Goal: Task Accomplishment & Management: Complete application form

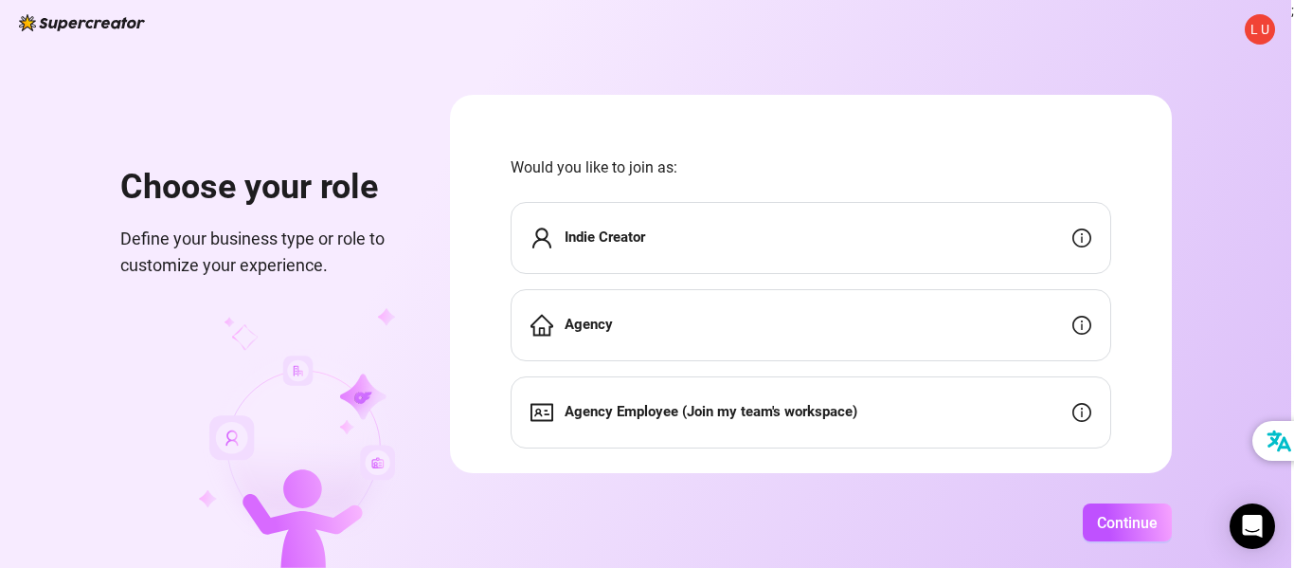
click at [619, 233] on strong "Indie Creator" at bounding box center [605, 236] width 81 height 17
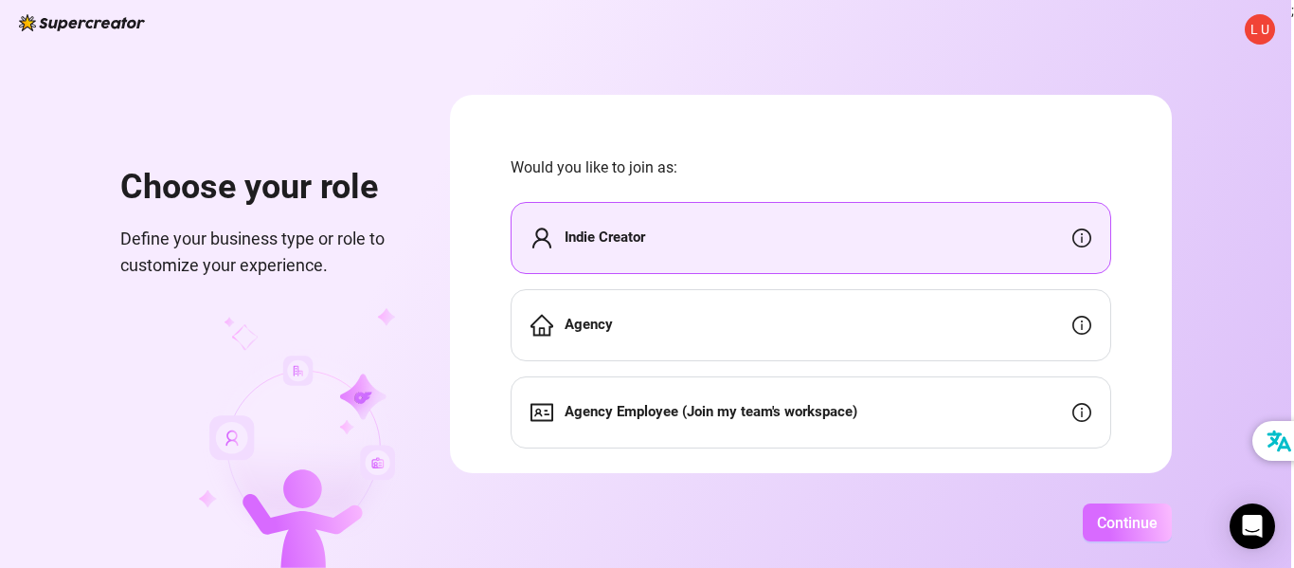
click at [1118, 518] on span "Continue" at bounding box center [1127, 523] width 61 height 18
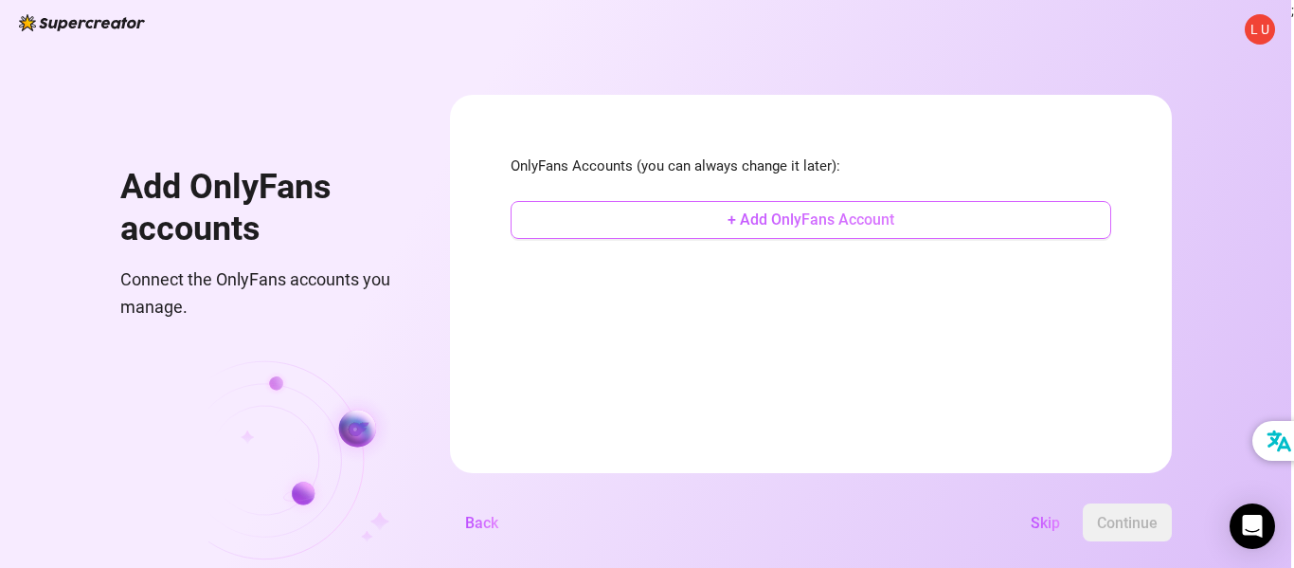
click at [831, 214] on span "+ Add OnlyFans Account" at bounding box center [811, 219] width 167 height 18
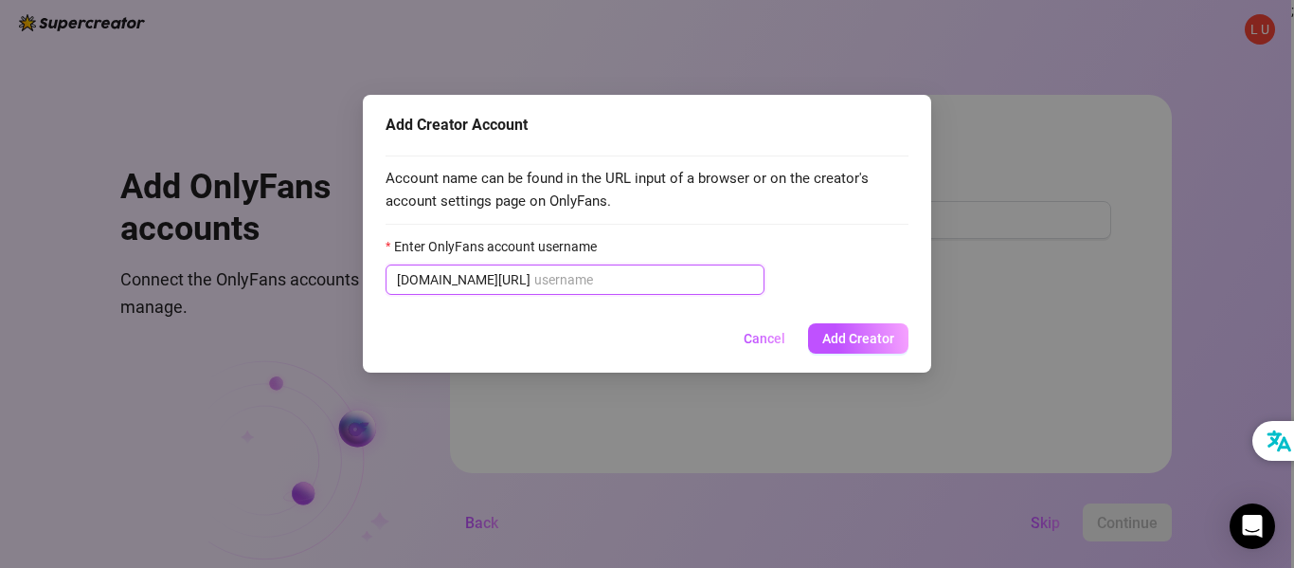
paste input "u232391055"
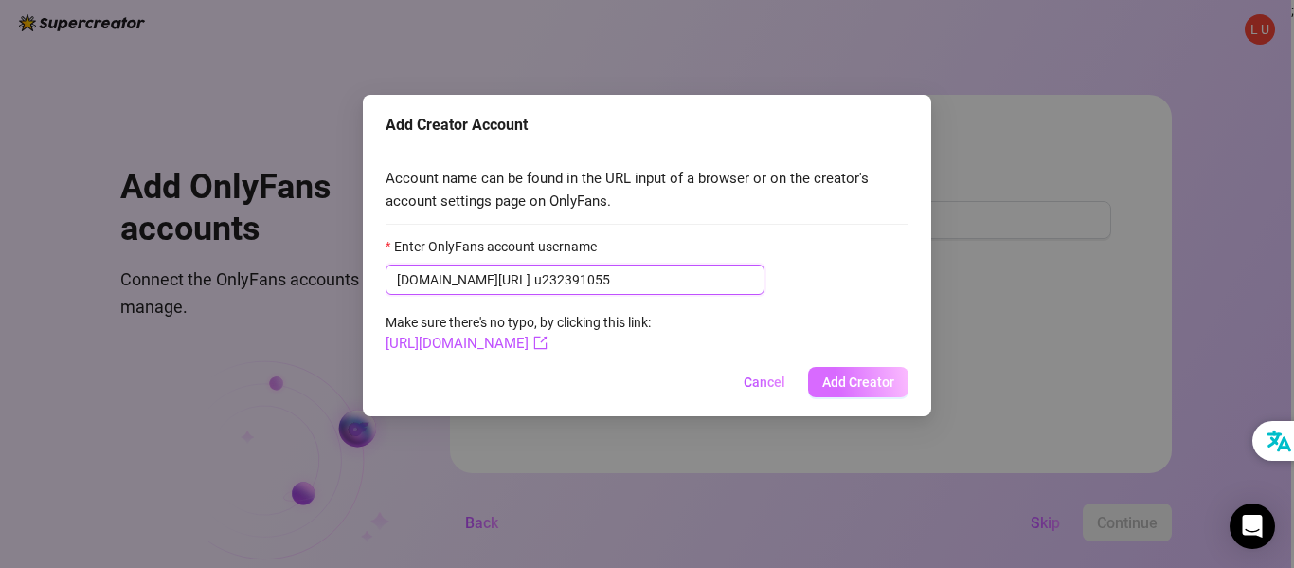
type input "u232391055"
click at [845, 382] on span "Add Creator" at bounding box center [859, 381] width 72 height 15
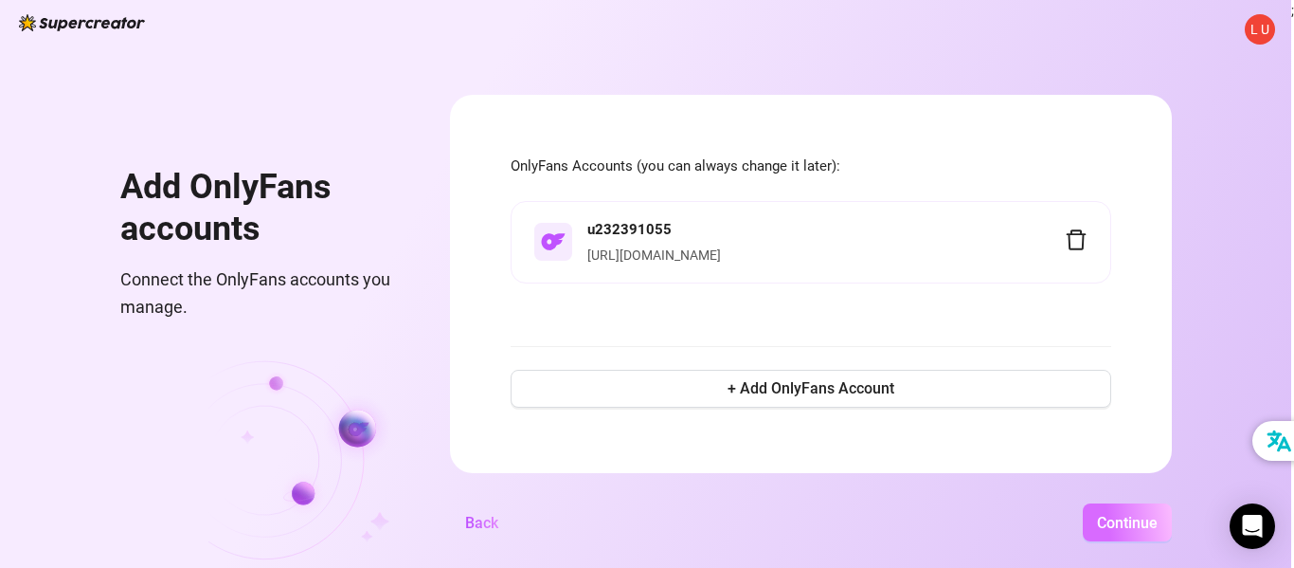
click at [1126, 521] on span "Continue" at bounding box center [1127, 523] width 61 height 18
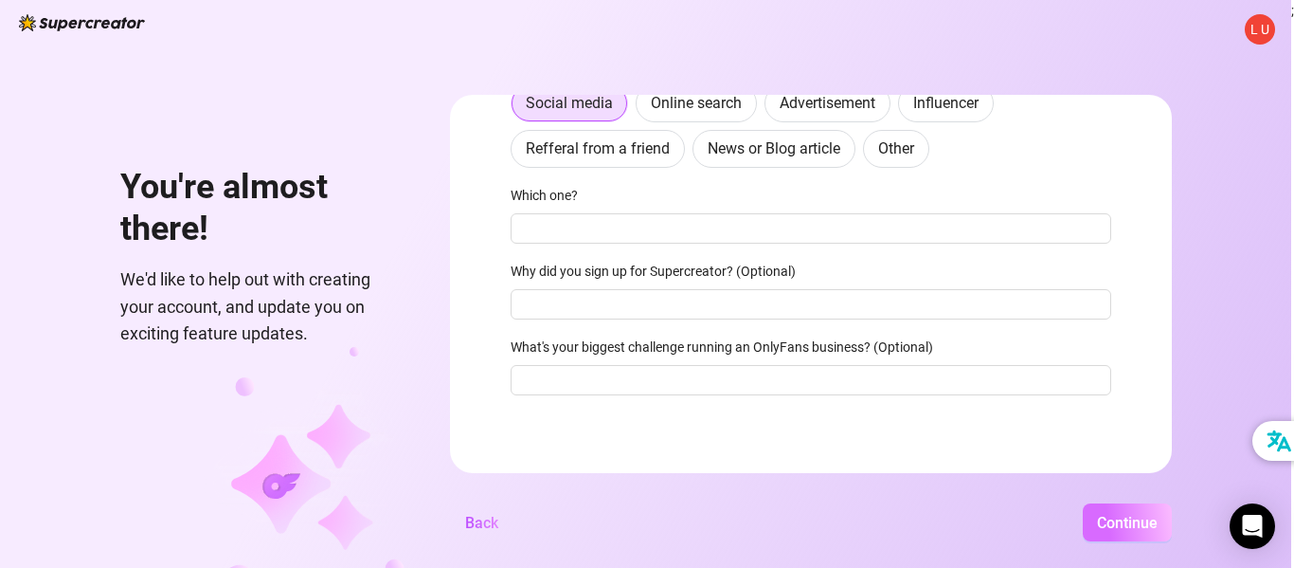
scroll to position [225, 0]
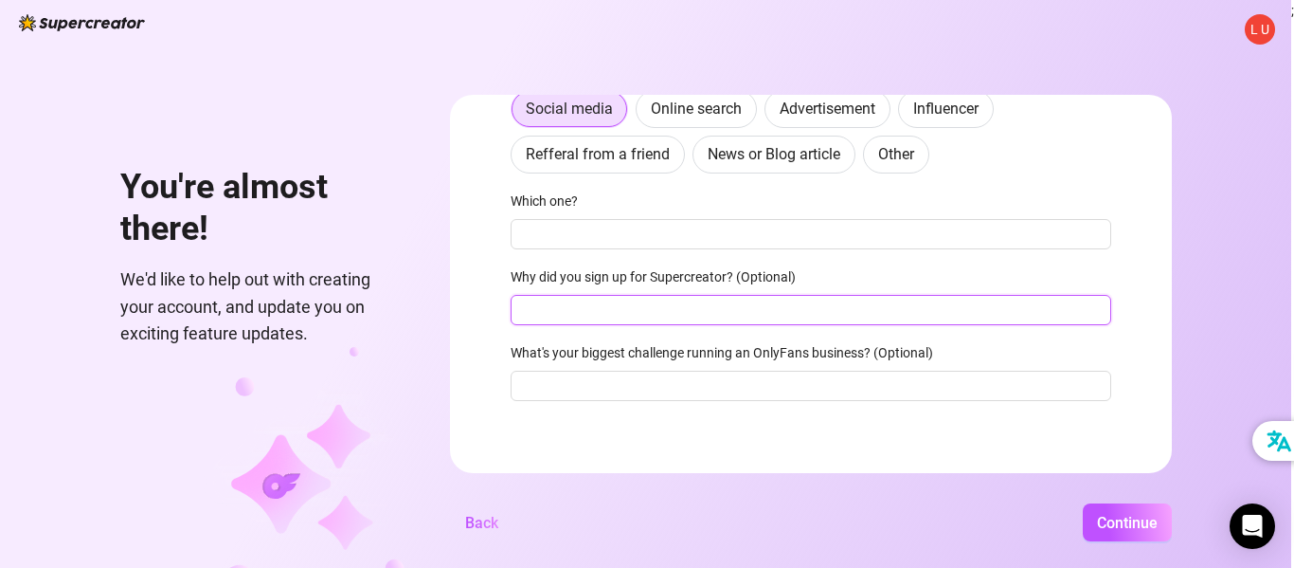
click at [537, 306] on input "Why did you sign up for Supercreator? (Optional)" at bounding box center [811, 310] width 601 height 30
paste input "To automate my OnlyFans messages and save time. Para organizar mis fotos, video…"
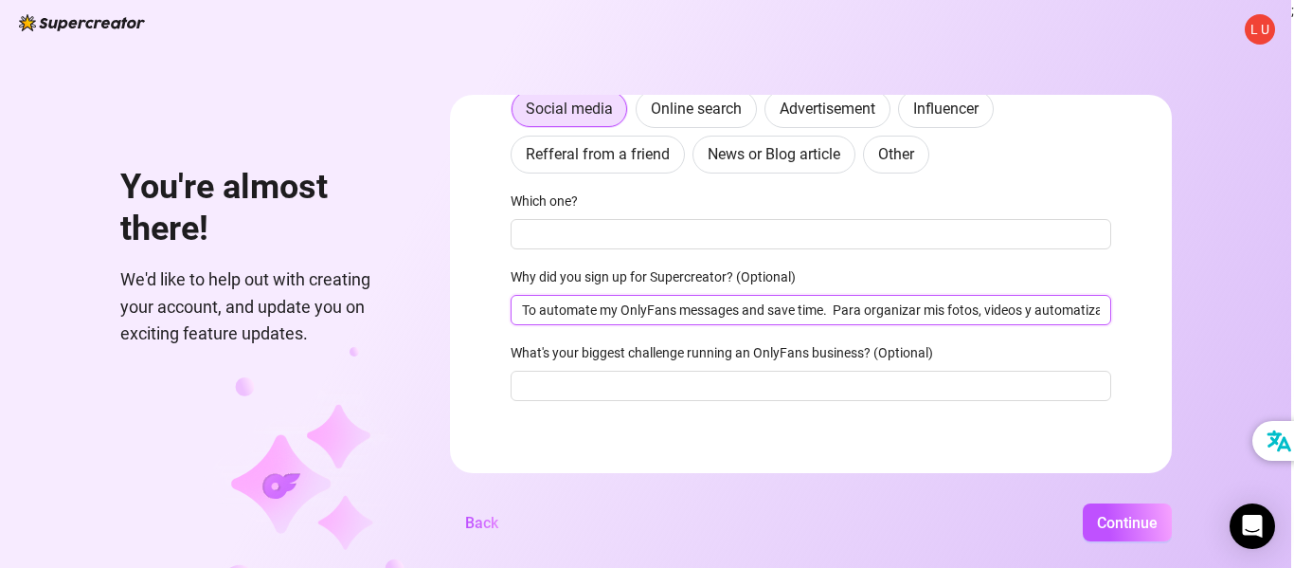
scroll to position [0, 79]
type input "To automate my OnlyFans messages and save time. Para organizar mis fotos, video…"
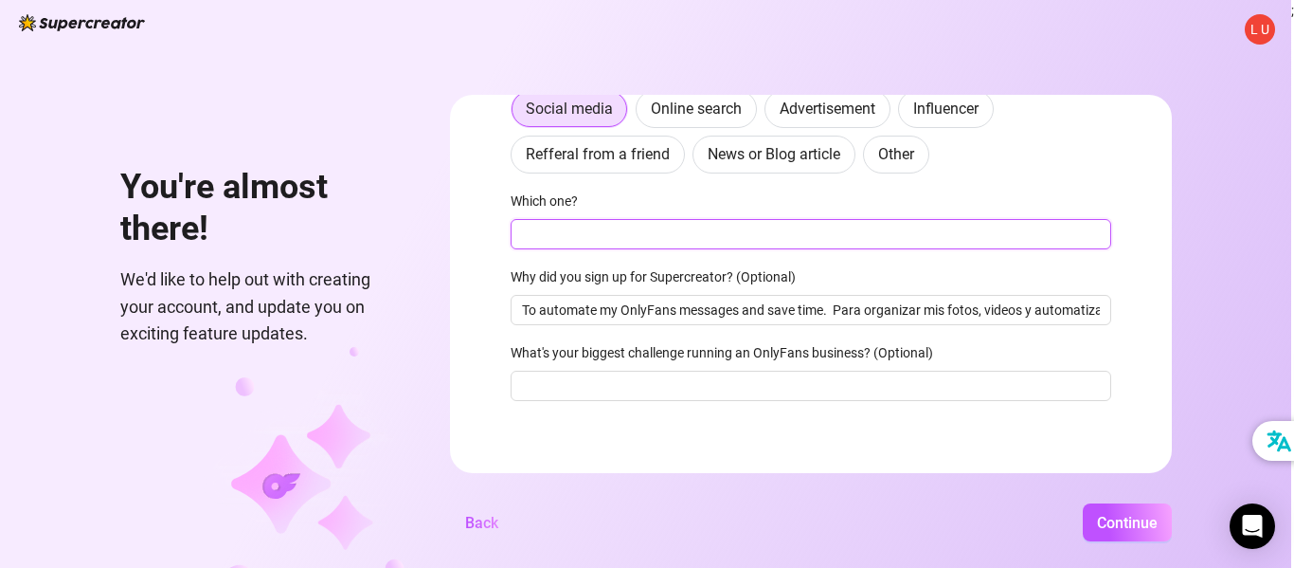
click at [551, 237] on input "Which one?" at bounding box center [811, 234] width 601 height 30
paste input "Twitter Instagram"
click at [563, 234] on input "Twitter Instagram" at bounding box center [811, 234] width 601 height 30
type input "Twitter, Instagram"
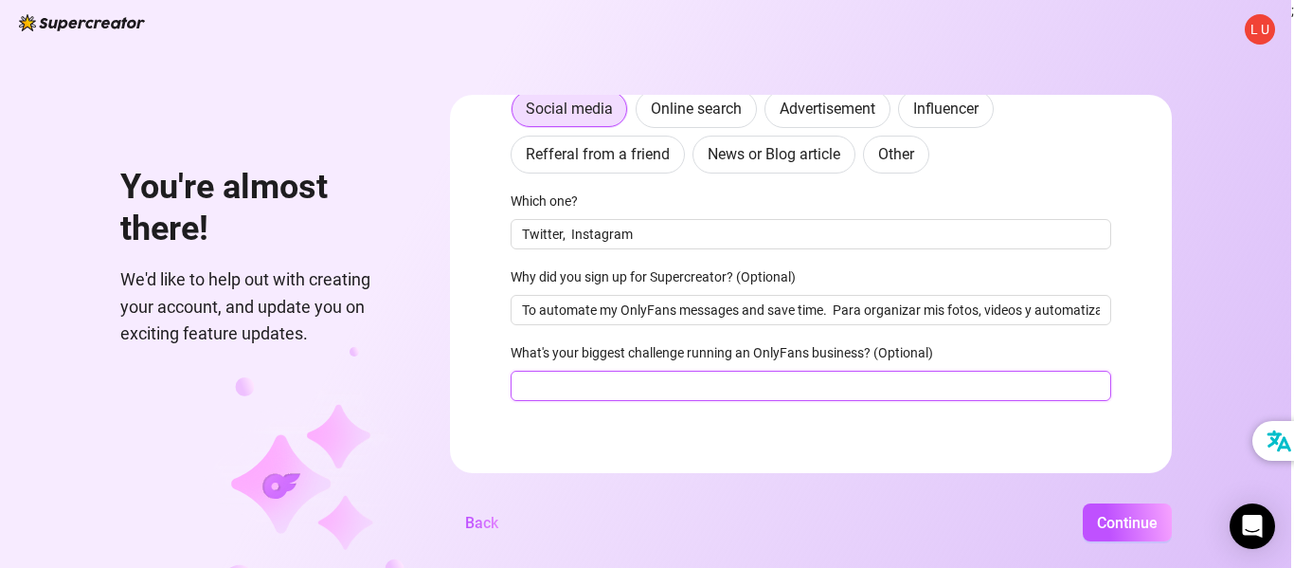
click at [541, 391] on input "What's your biggest challenge running an OnlyFans business? (Optional)" at bounding box center [811, 386] width 601 height 30
paste input "Getting more subscribers and keeping them active. Finding time to chat and prom…"
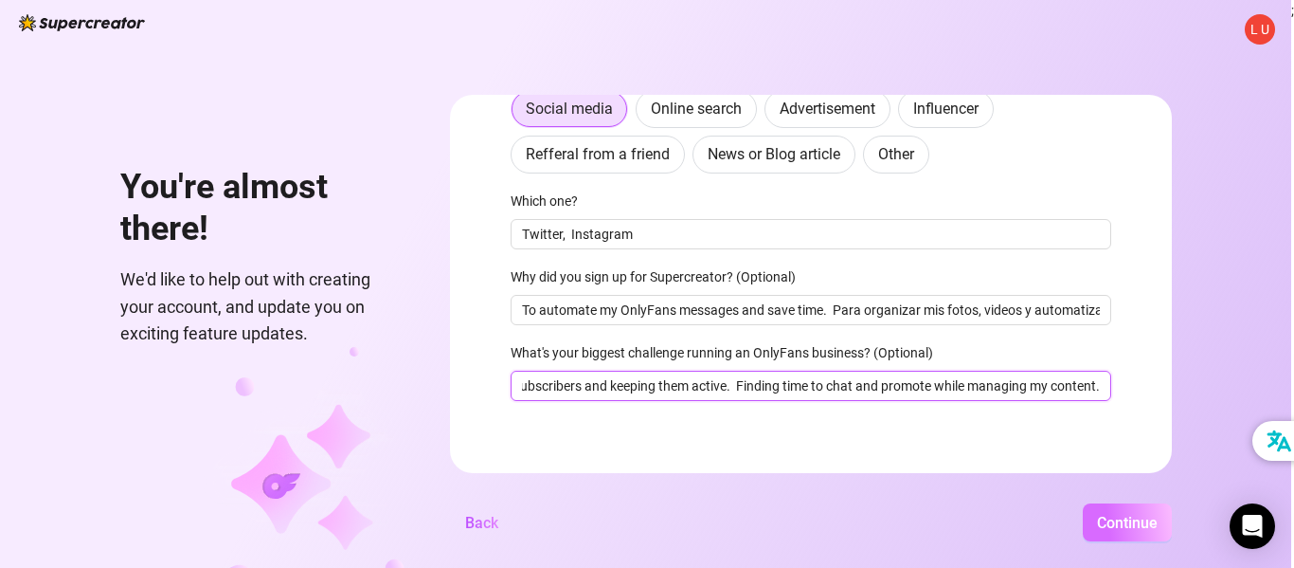
type input "Getting more subscribers and keeping them active. Finding time to chat and prom…"
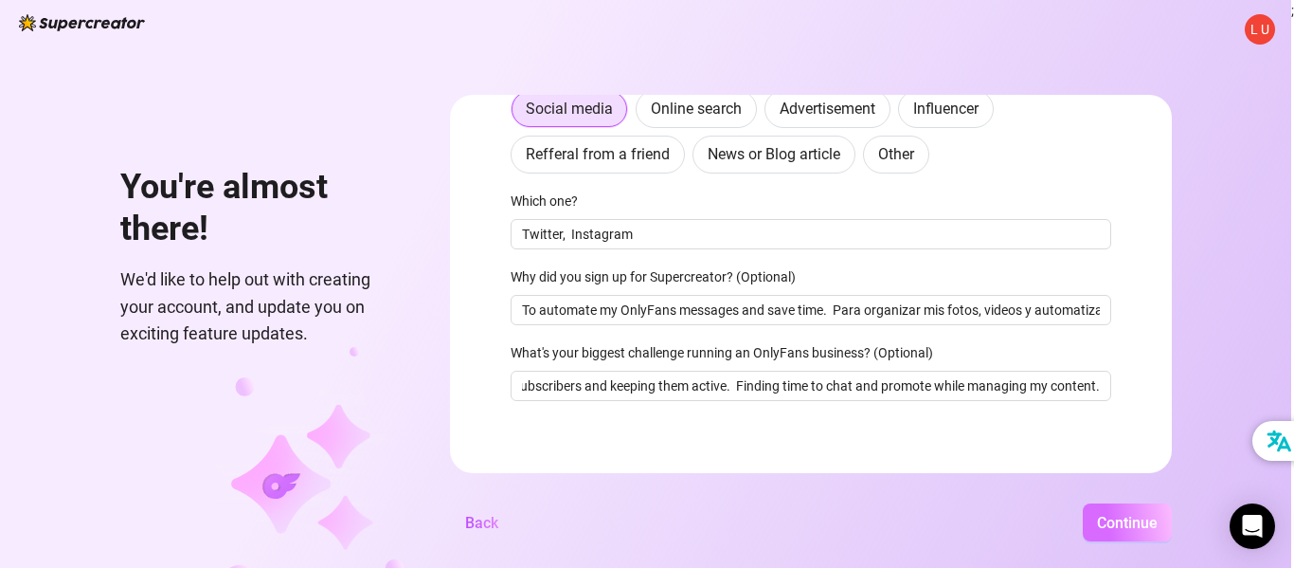
click at [1125, 529] on span "Continue" at bounding box center [1127, 523] width 61 height 18
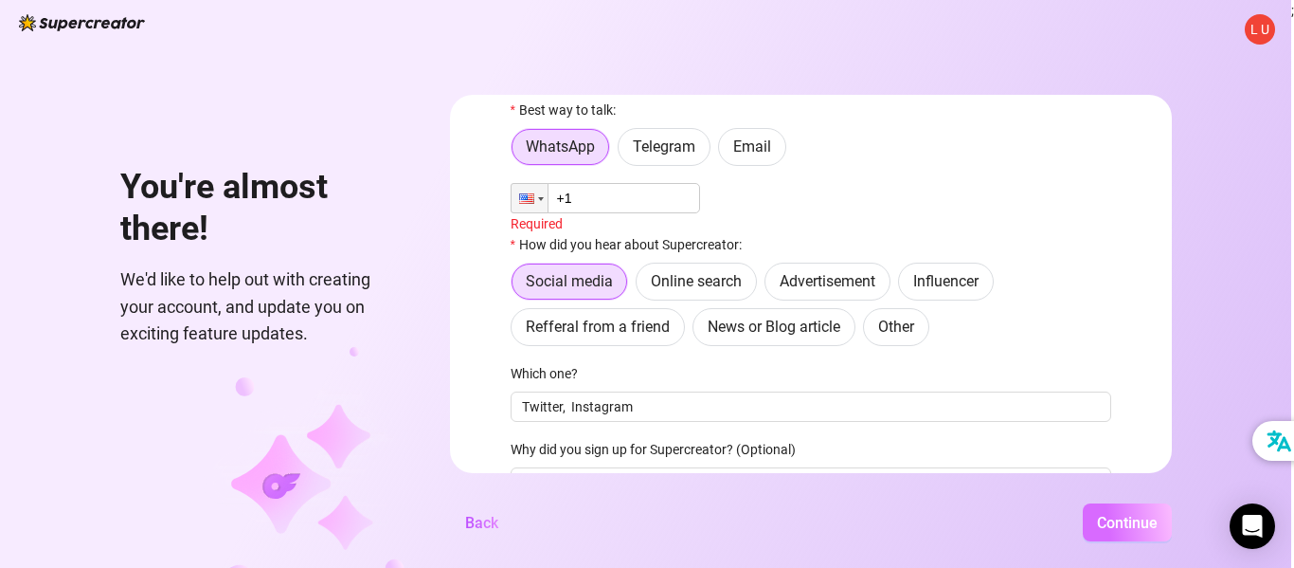
scroll to position [49, 0]
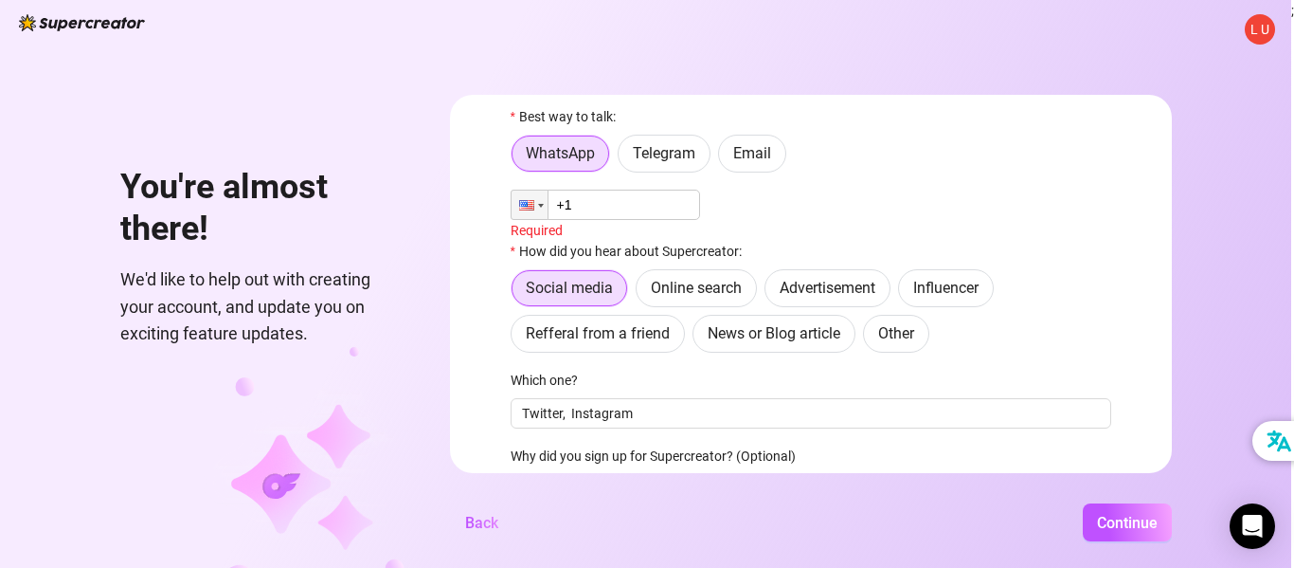
click at [580, 200] on input "+1" at bounding box center [606, 205] width 190 height 30
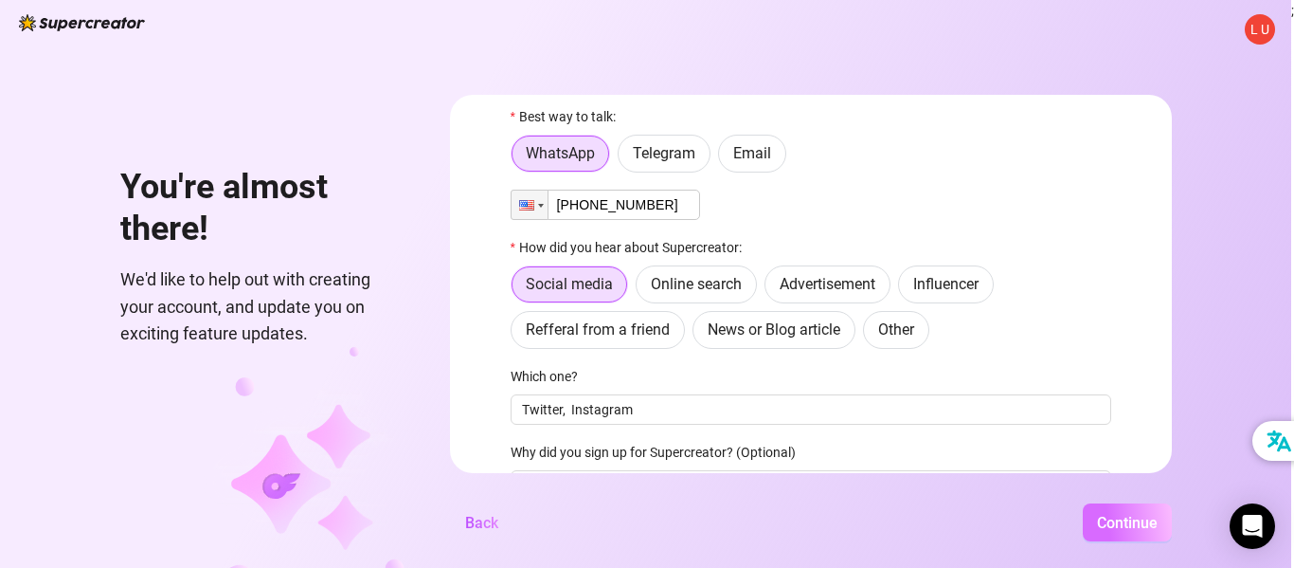
type input "+1 (786) 878-1431"
click at [1113, 527] on span "Continue" at bounding box center [1127, 523] width 61 height 18
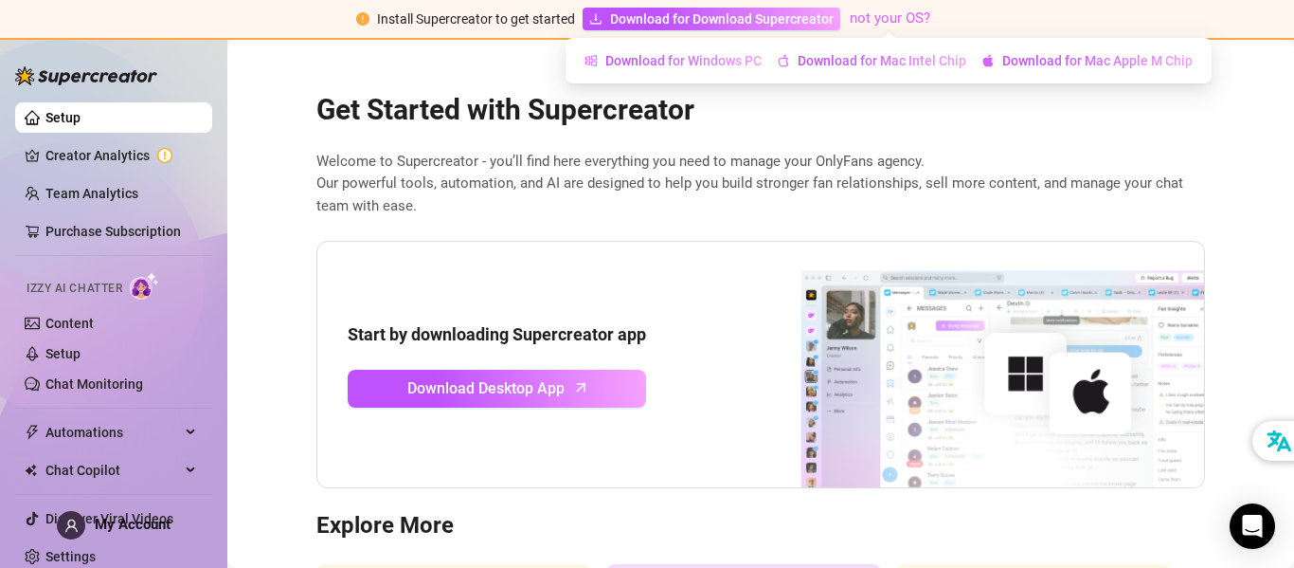
click at [881, 17] on link "not your OS?" at bounding box center [890, 17] width 81 height 17
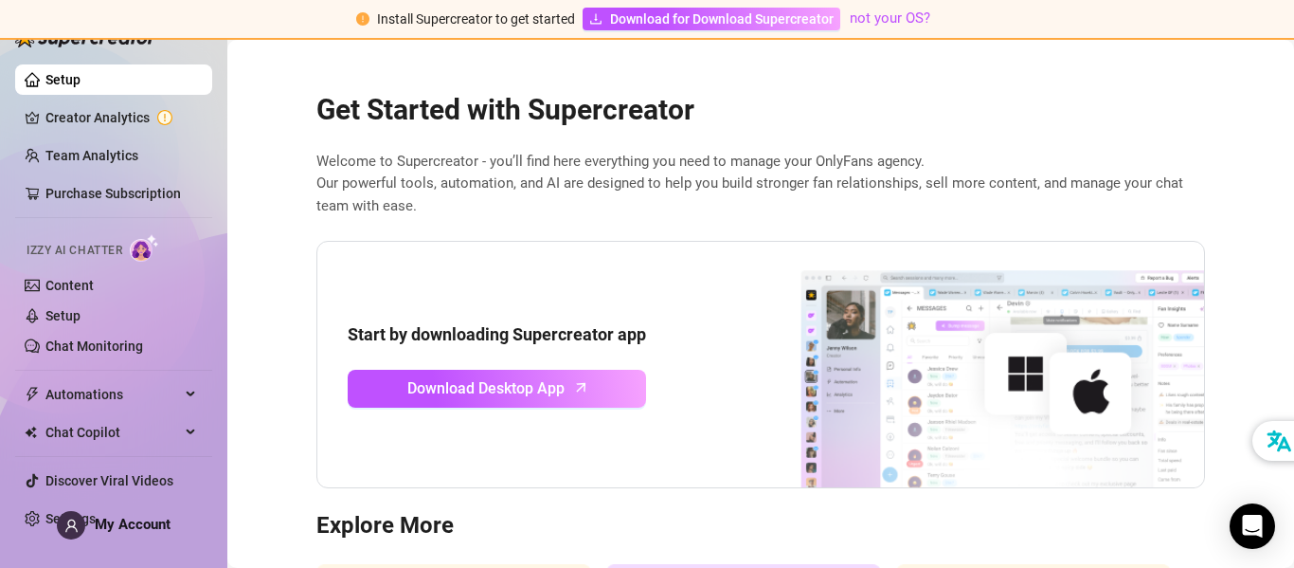
click at [81, 77] on link "Setup" at bounding box center [62, 79] width 35 height 15
click at [45, 77] on link "Setup" at bounding box center [62, 79] width 35 height 15
click at [100, 122] on link "Creator Analytics" at bounding box center [121, 117] width 152 height 30
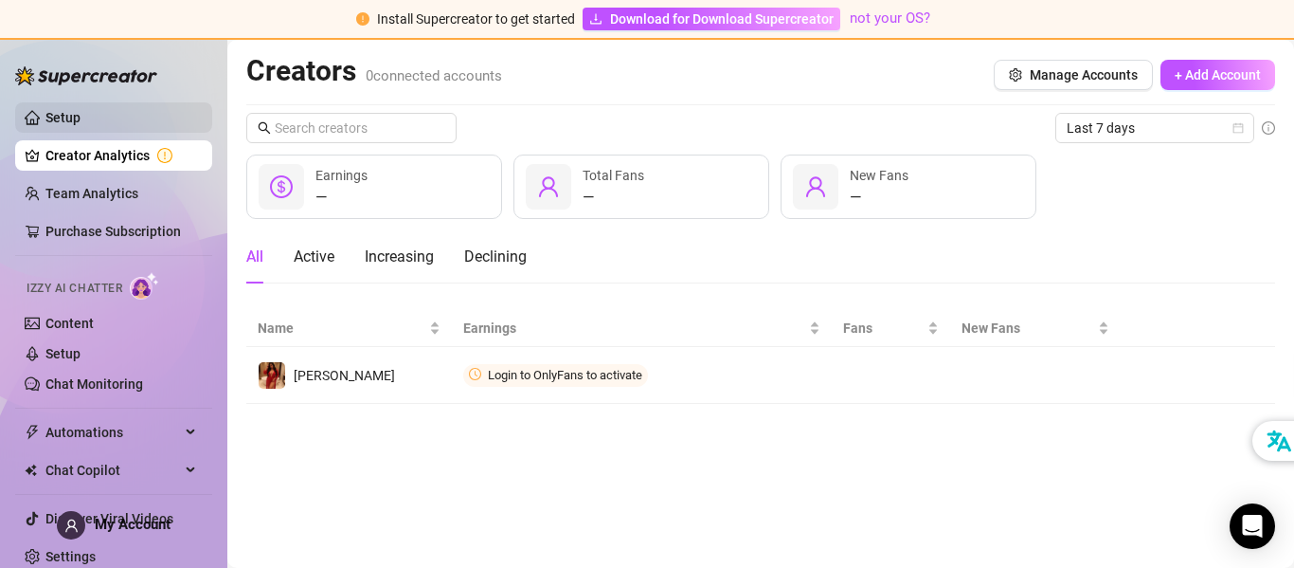
click at [59, 114] on link "Setup" at bounding box center [62, 117] width 35 height 15
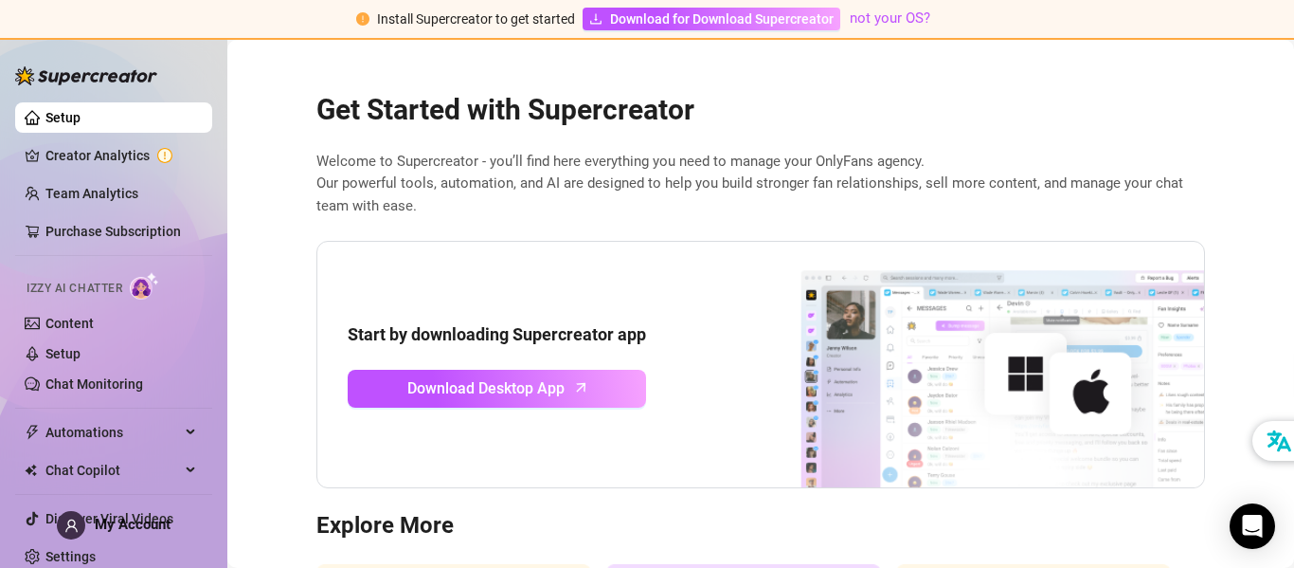
click at [59, 114] on link "Setup" at bounding box center [62, 117] width 35 height 15
click at [113, 152] on link "Creator Analytics" at bounding box center [121, 155] width 152 height 30
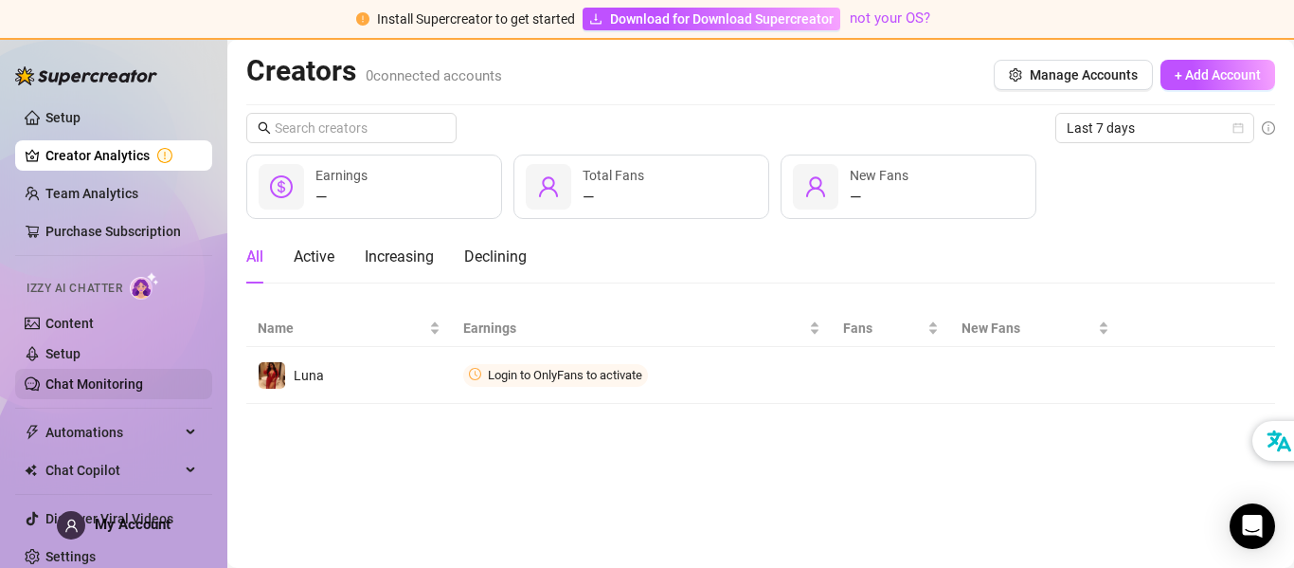
click at [97, 383] on link "Chat Monitoring" at bounding box center [94, 383] width 98 height 15
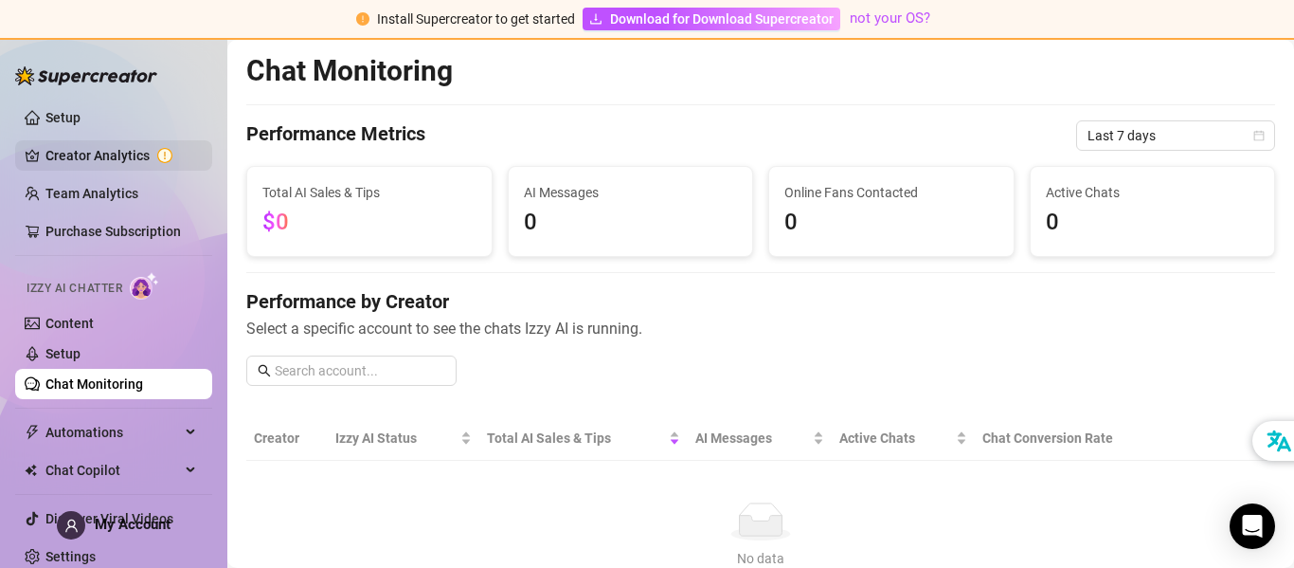
click at [99, 150] on link "Creator Analytics" at bounding box center [121, 155] width 152 height 30
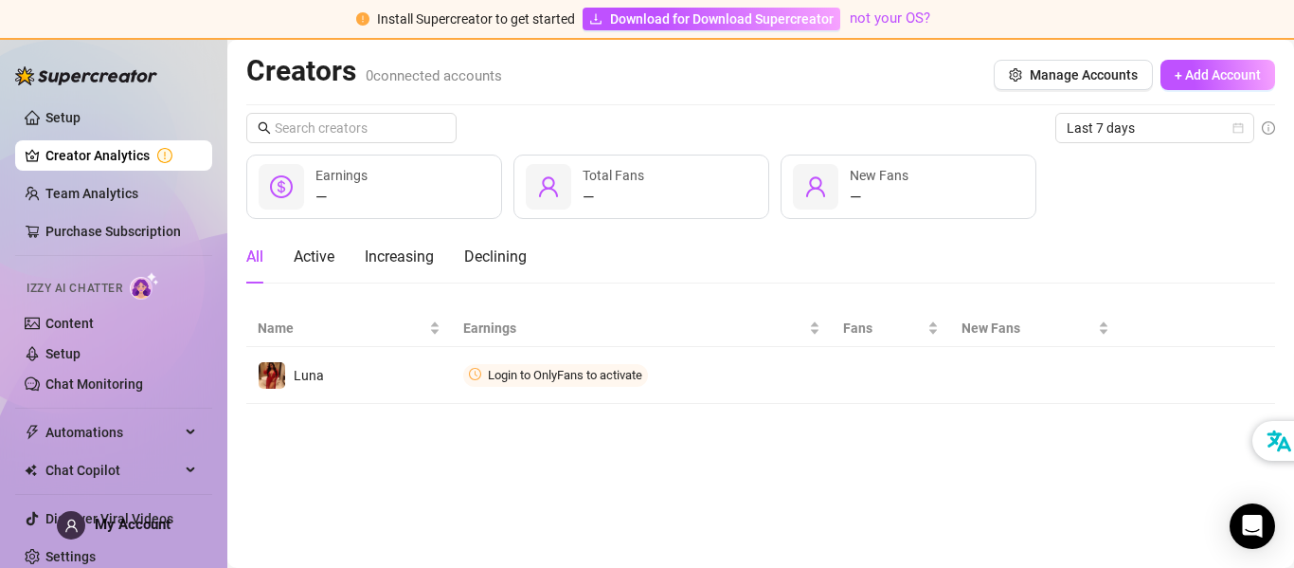
drag, startPoint x: 251, startPoint y: 70, endPoint x: 362, endPoint y: 77, distance: 111.1
click at [362, 77] on h2 "Creators 0 connected accounts" at bounding box center [374, 71] width 256 height 36
copy h2 "Creators"
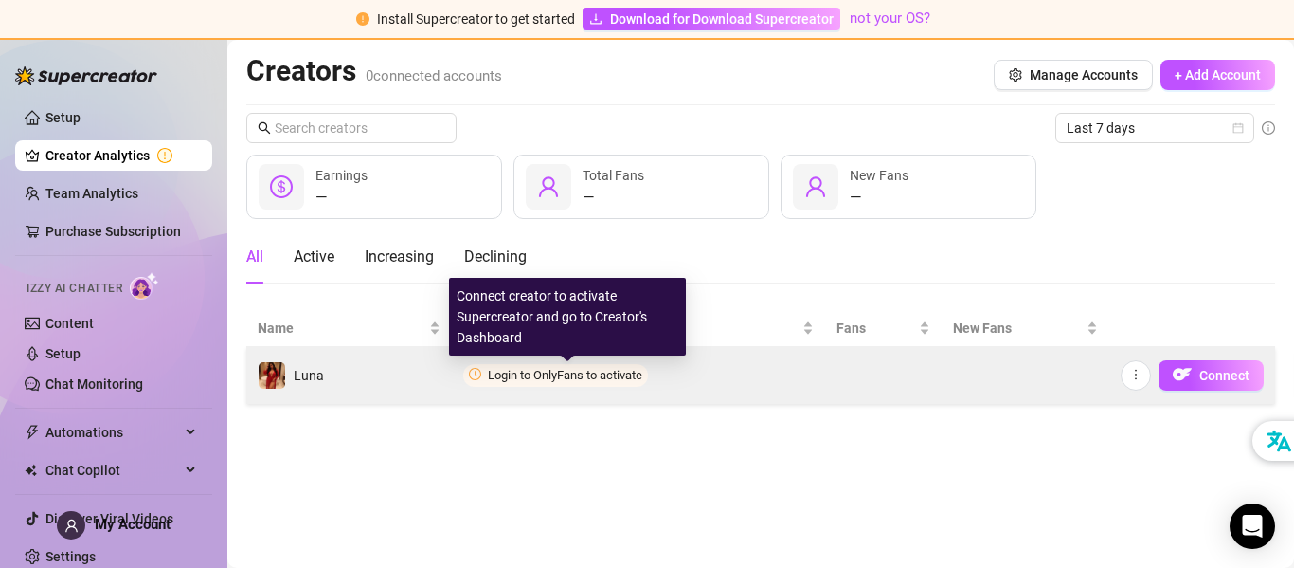
click at [527, 378] on span "Login to OnlyFans to activate" at bounding box center [565, 375] width 154 height 14
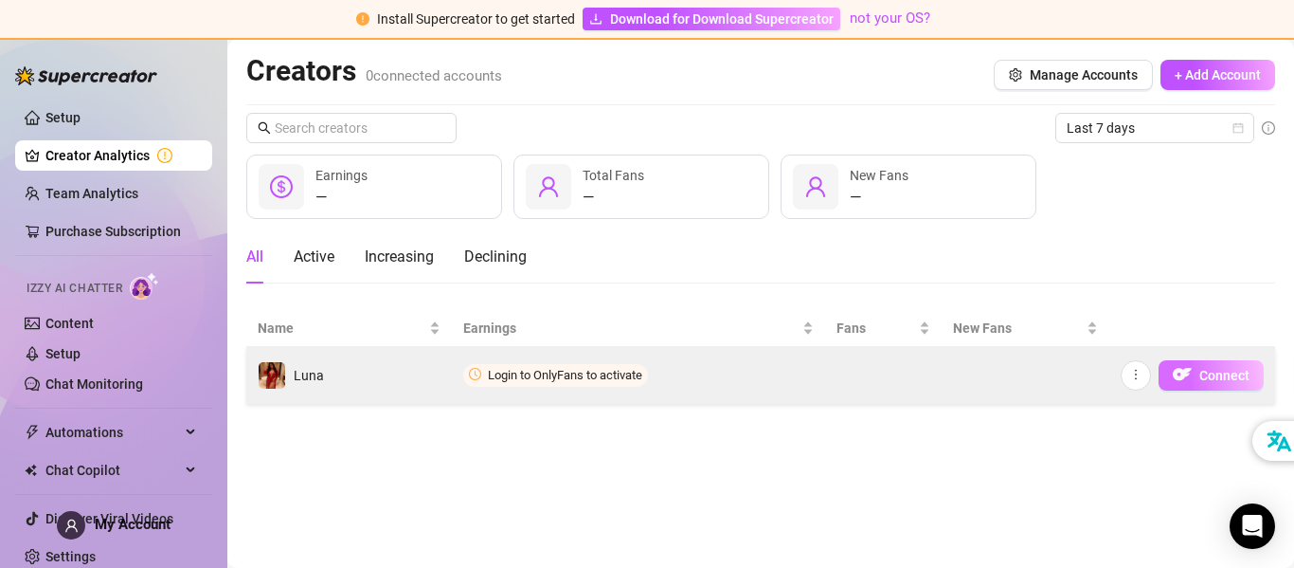
click at [1220, 371] on span "Connect" at bounding box center [1225, 375] width 50 height 15
click at [1190, 375] on img "button" at bounding box center [1182, 374] width 19 height 19
click at [1199, 375] on button "Connect" at bounding box center [1211, 375] width 105 height 30
click at [526, 381] on span "Login to OnlyFans to activate" at bounding box center [565, 375] width 154 height 14
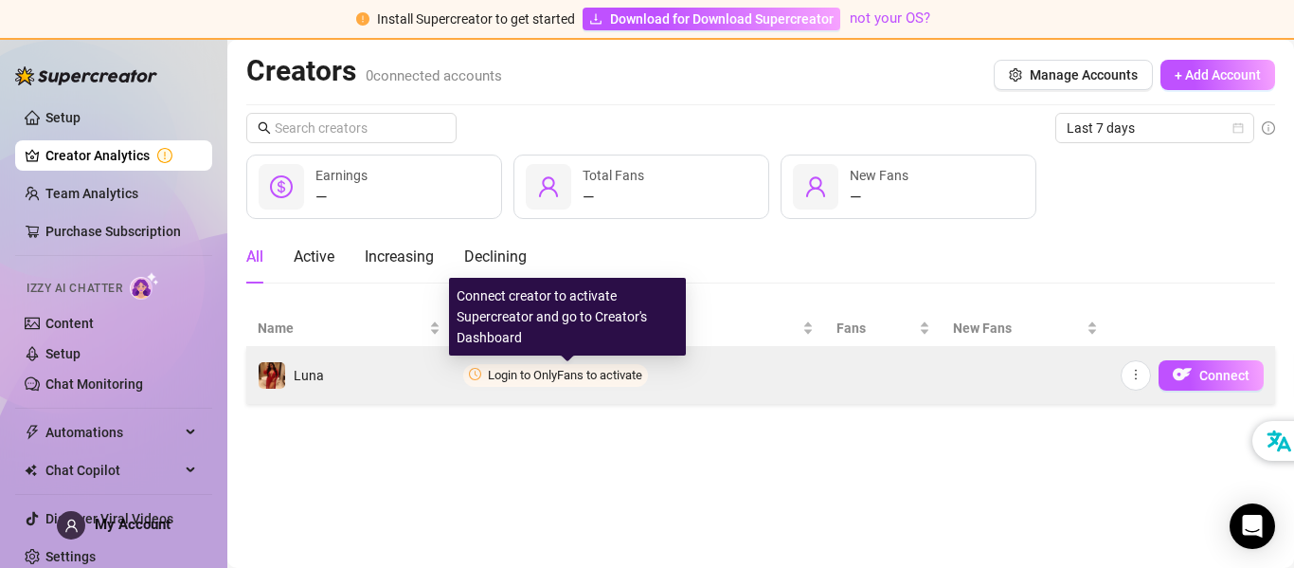
click at [526, 381] on span "Login to OnlyFans to activate" at bounding box center [565, 375] width 154 height 14
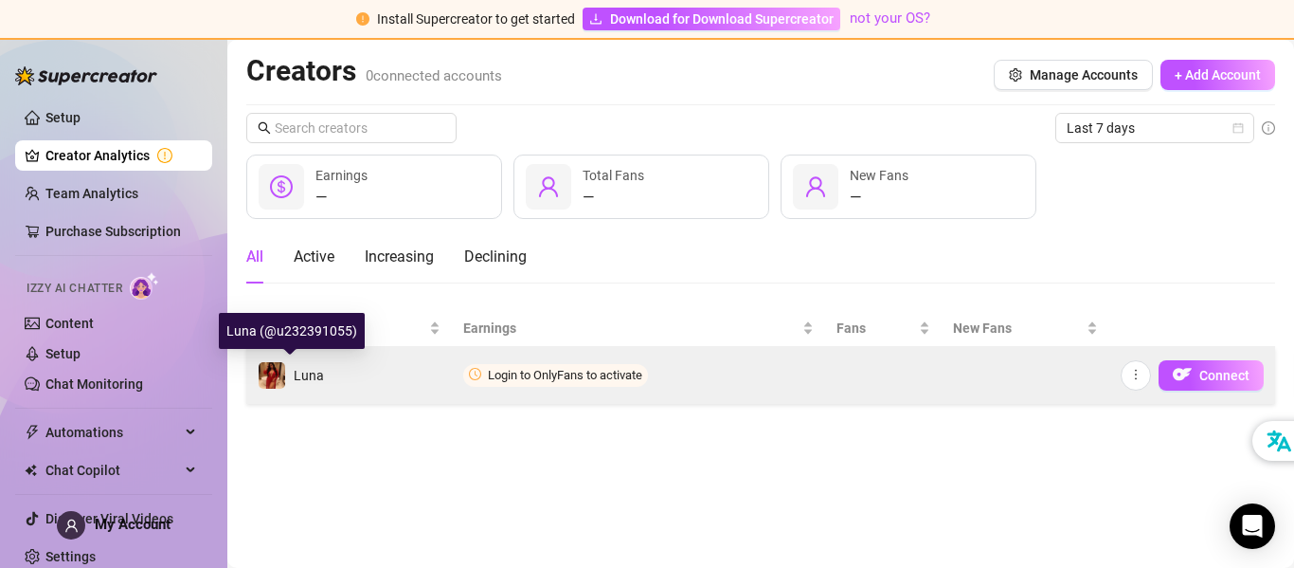
click at [278, 380] on img at bounding box center [272, 375] width 27 height 27
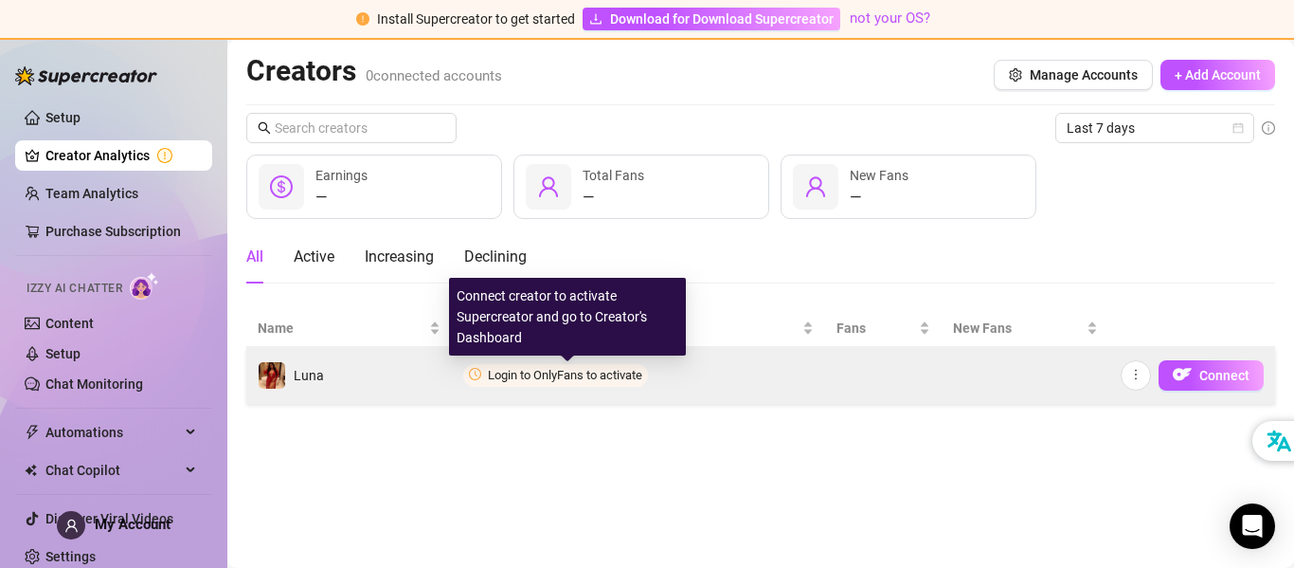
click at [503, 375] on span "Login to OnlyFans to activate" at bounding box center [565, 375] width 154 height 14
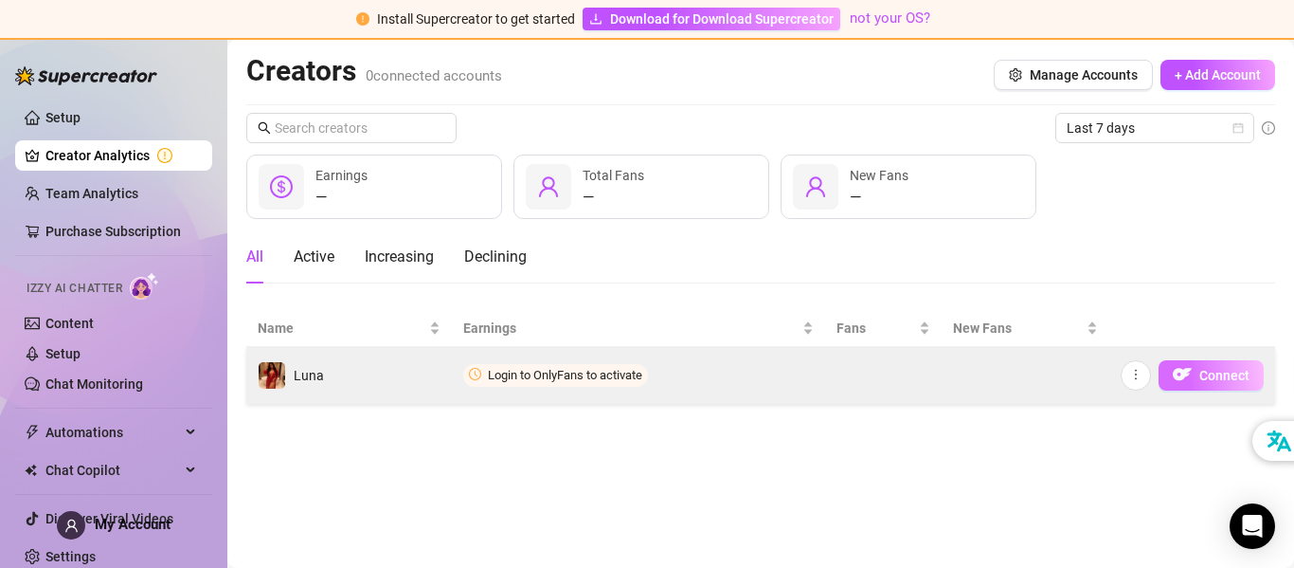
click at [1208, 371] on span "Connect" at bounding box center [1225, 375] width 50 height 15
click at [1137, 379] on icon "more" at bounding box center [1136, 374] width 13 height 13
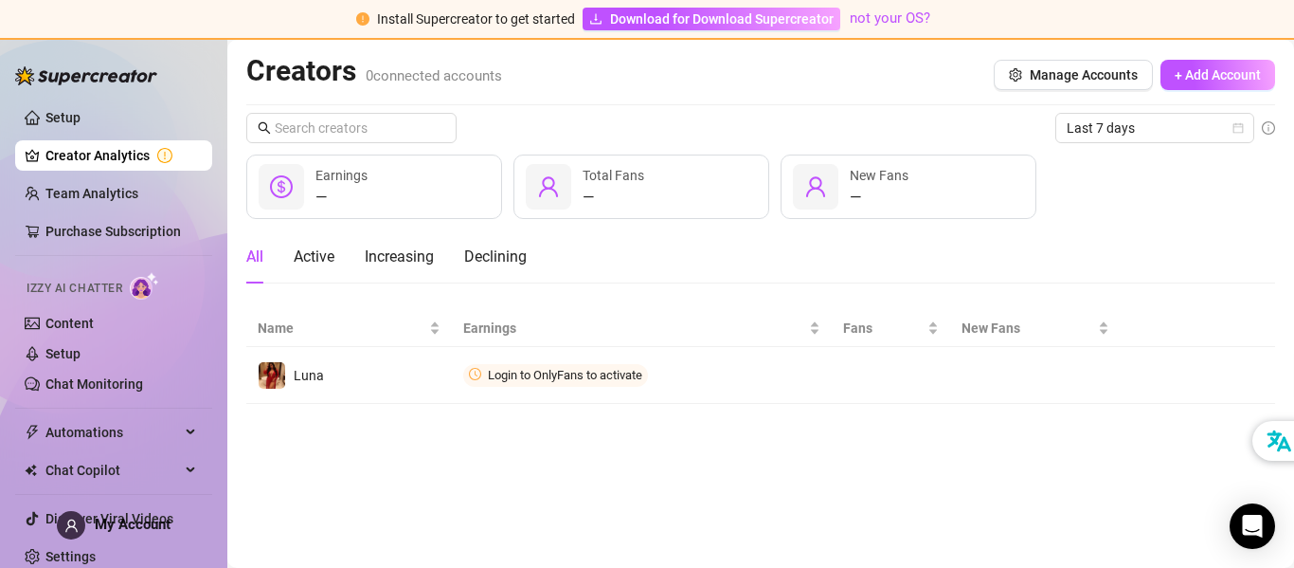
click at [1049, 434] on main "Creators 0 connected accounts Manage Accounts + Add Account Last 7 days — Earni…" at bounding box center [760, 304] width 1067 height 528
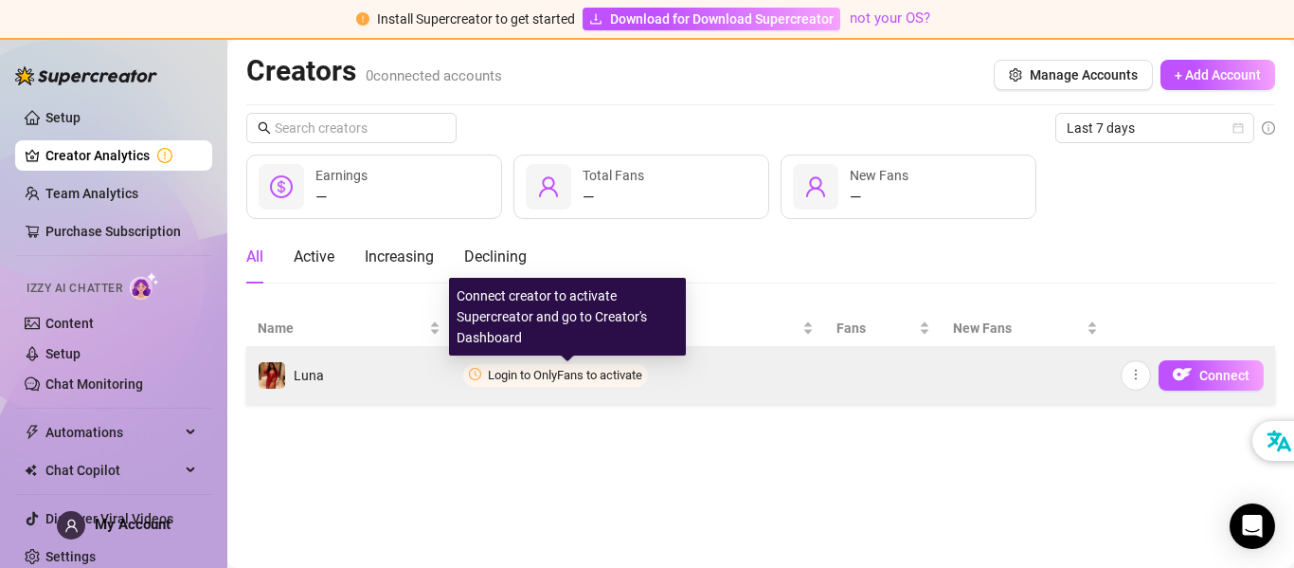
click at [600, 374] on span "Login to OnlyFans to activate" at bounding box center [565, 375] width 154 height 14
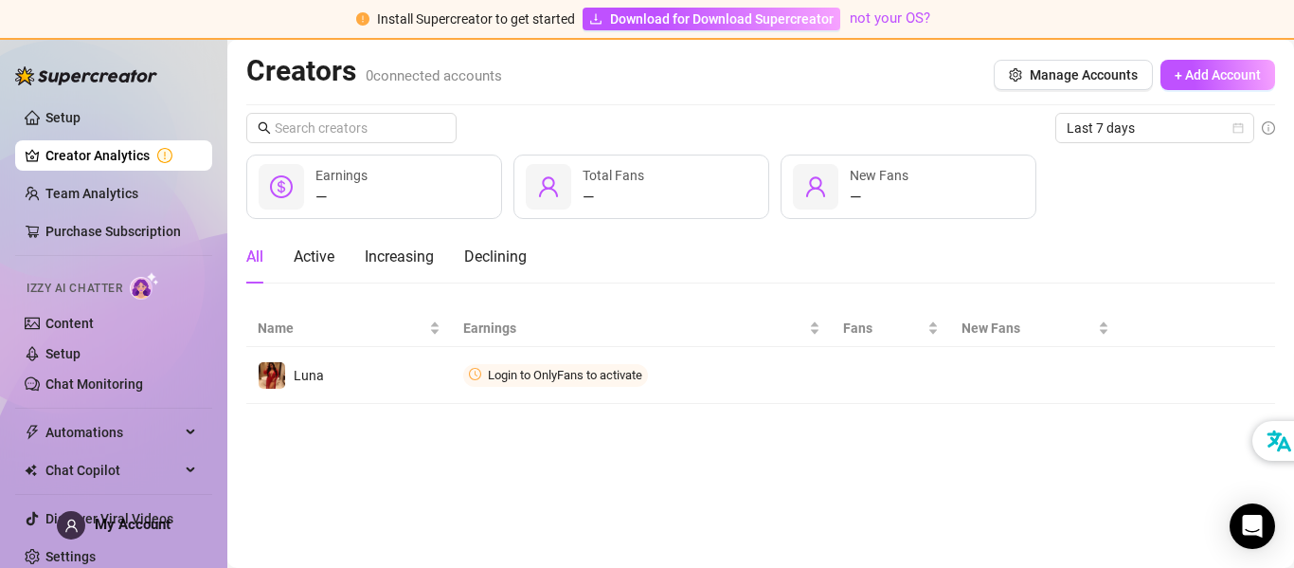
click at [143, 285] on img at bounding box center [144, 285] width 29 height 27
click at [80, 116] on link "Setup" at bounding box center [62, 117] width 35 height 15
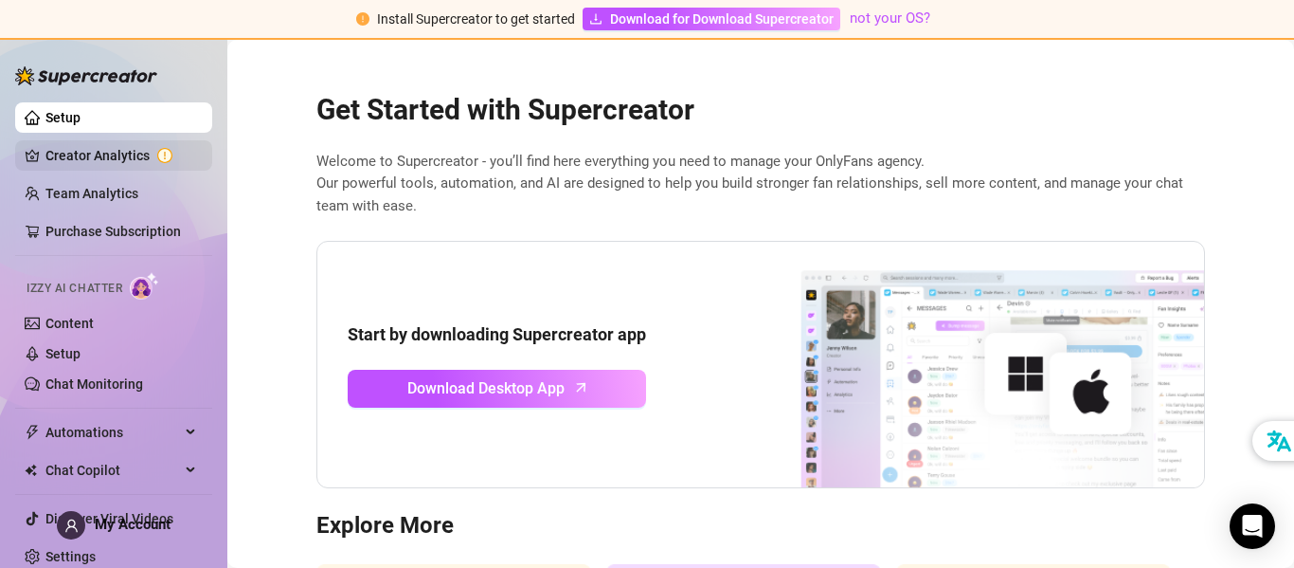
click at [124, 152] on link "Creator Analytics" at bounding box center [121, 155] width 152 height 30
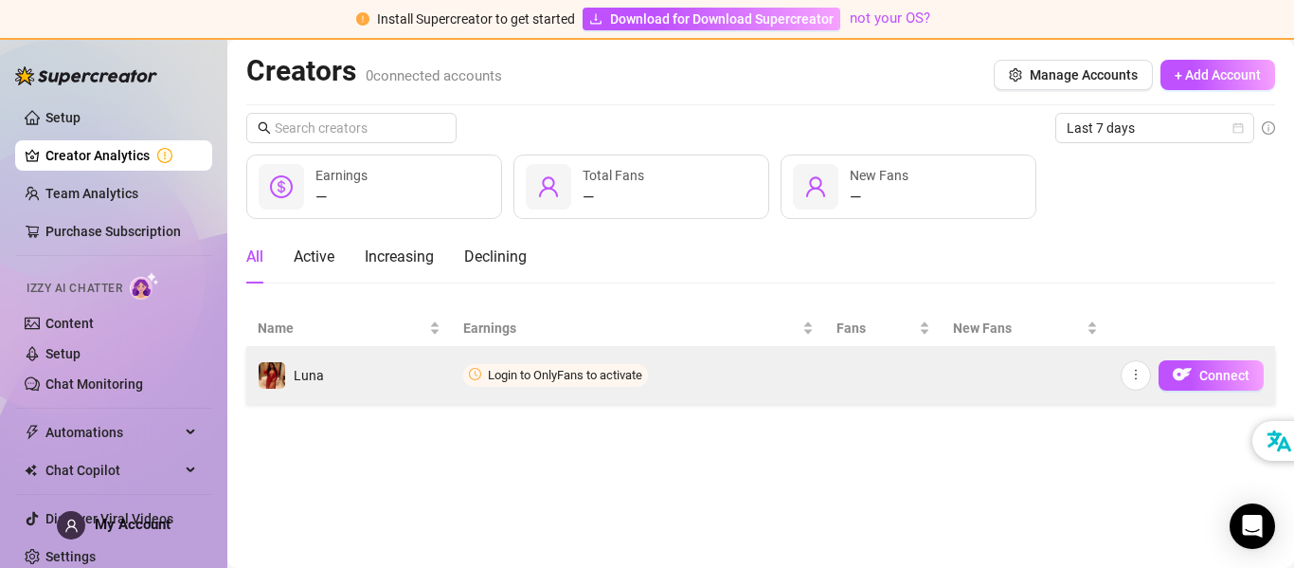
click at [593, 383] on span "Login to OnlyFans to activate" at bounding box center [555, 375] width 185 height 23
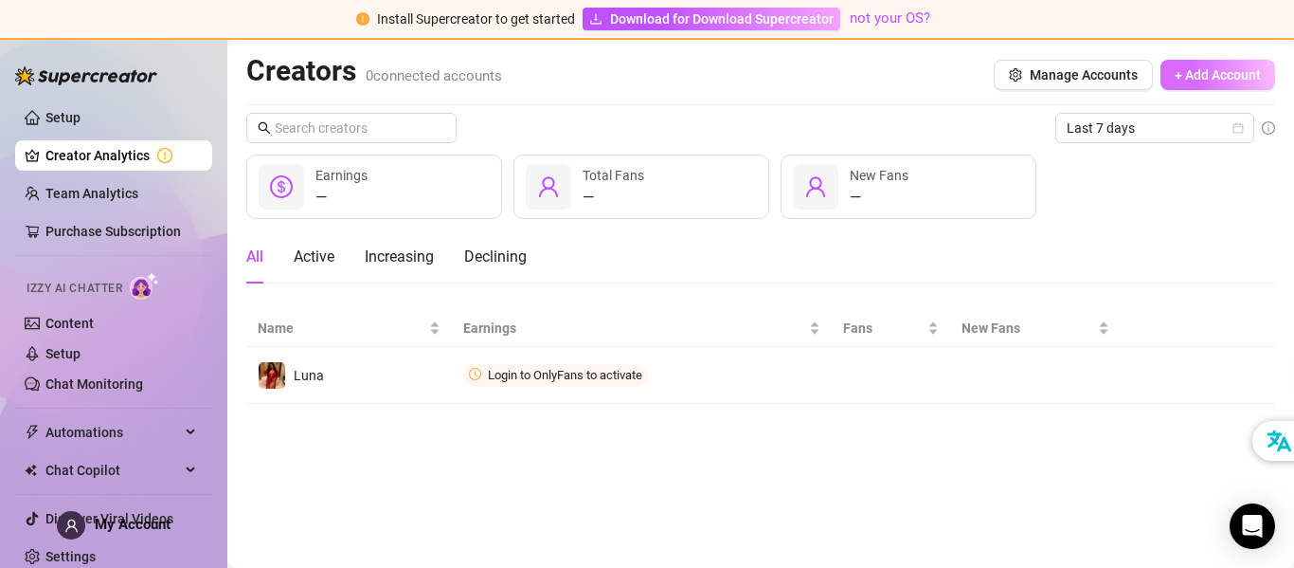
click at [1233, 77] on span "+ Add Account" at bounding box center [1218, 74] width 86 height 15
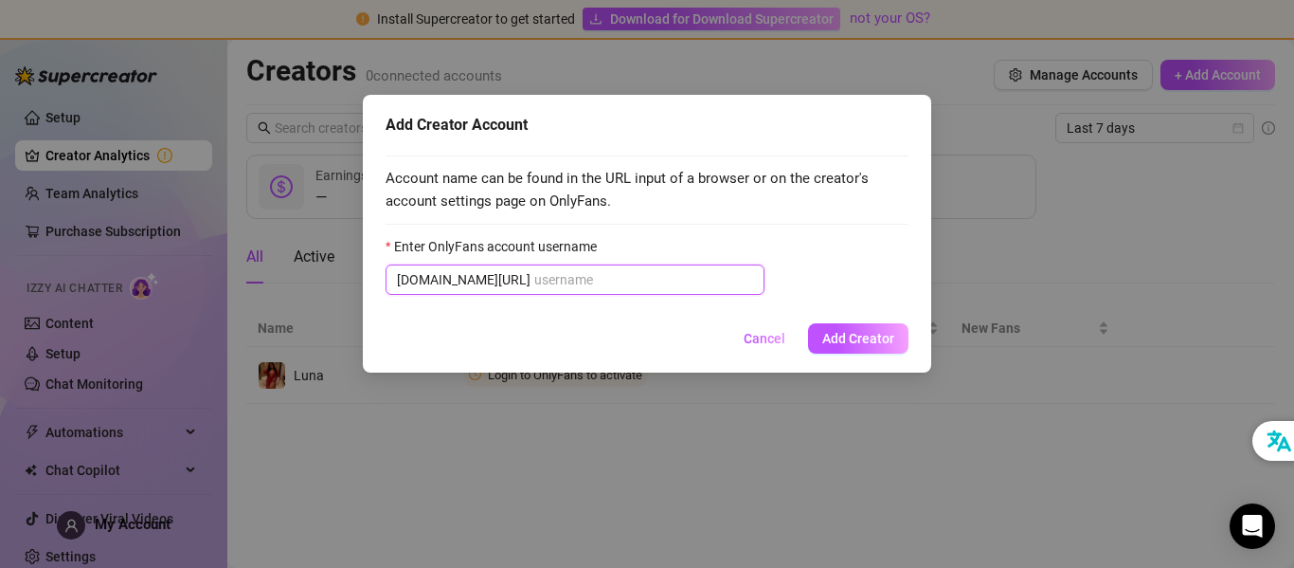
click at [534, 277] on input "Enter OnlyFans account username" at bounding box center [643, 279] width 219 height 21
paste input "Creators"
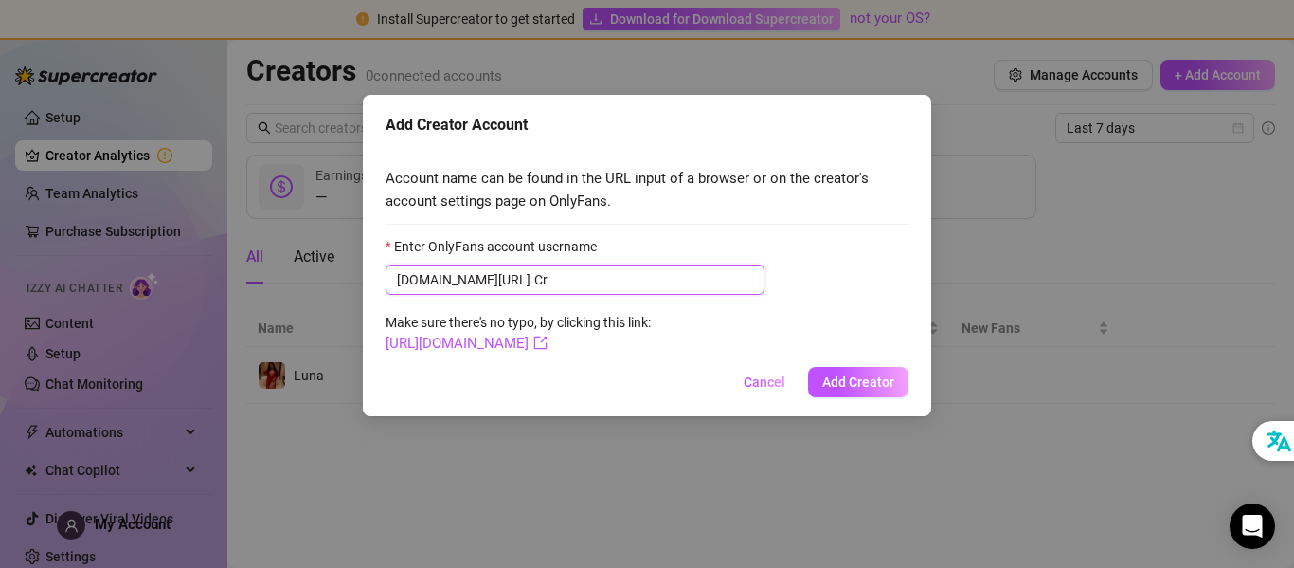
type input "C"
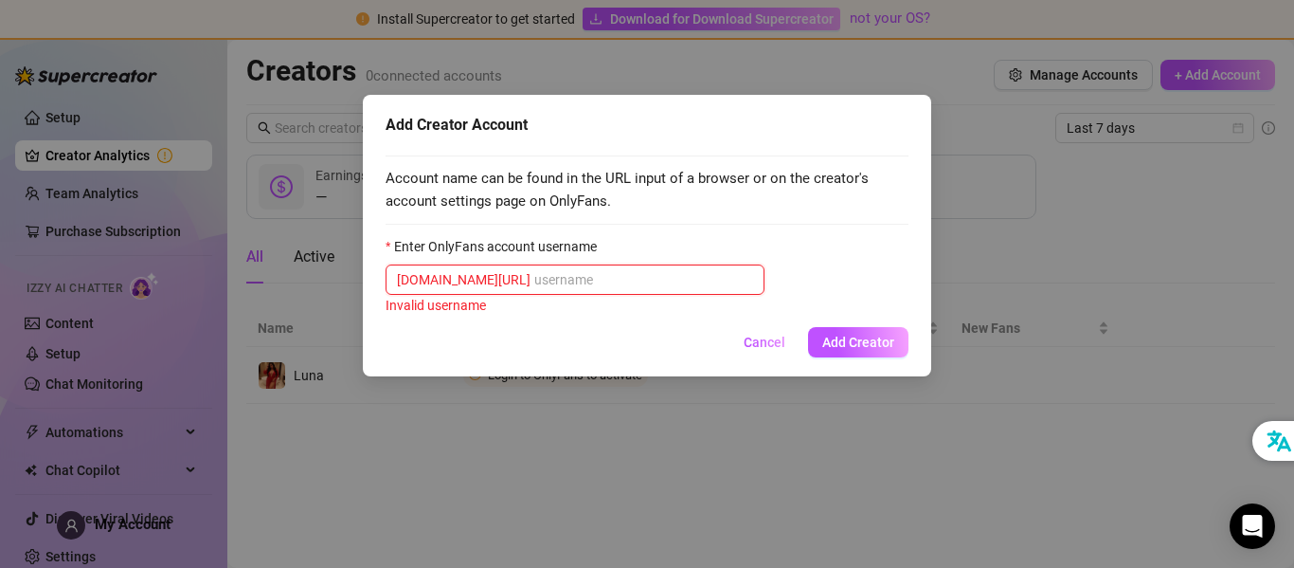
click at [534, 275] on input "Enter OnlyFans account username" at bounding box center [643, 279] width 219 height 21
paste input "u232391055"
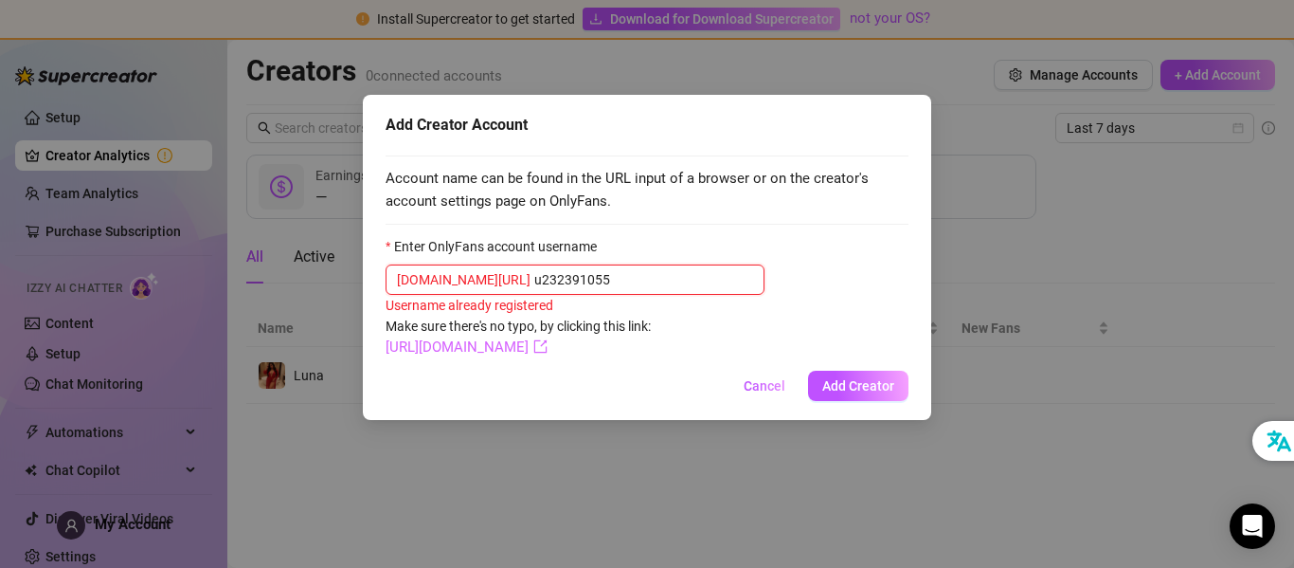
type input "u232391055"
click at [548, 345] on link "https://onlyfans.com/u232391055" at bounding box center [467, 346] width 162 height 17
click at [766, 383] on span "Cancel" at bounding box center [765, 385] width 42 height 15
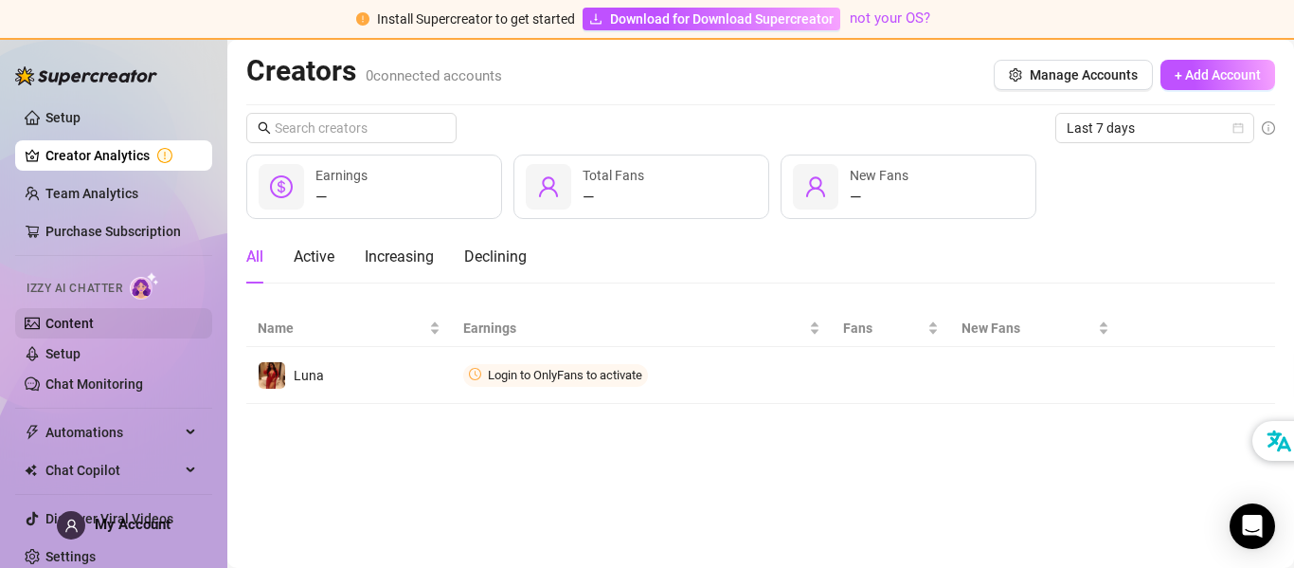
click at [65, 328] on link "Content" at bounding box center [69, 323] width 48 height 15
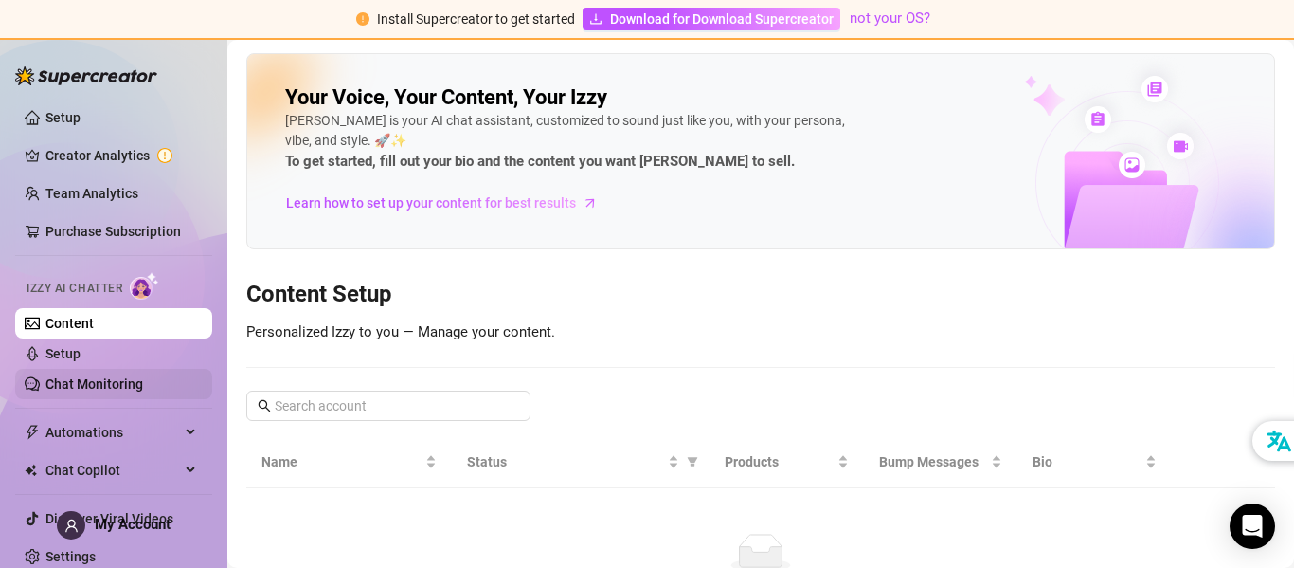
click at [75, 385] on link "Chat Monitoring" at bounding box center [94, 383] width 98 height 15
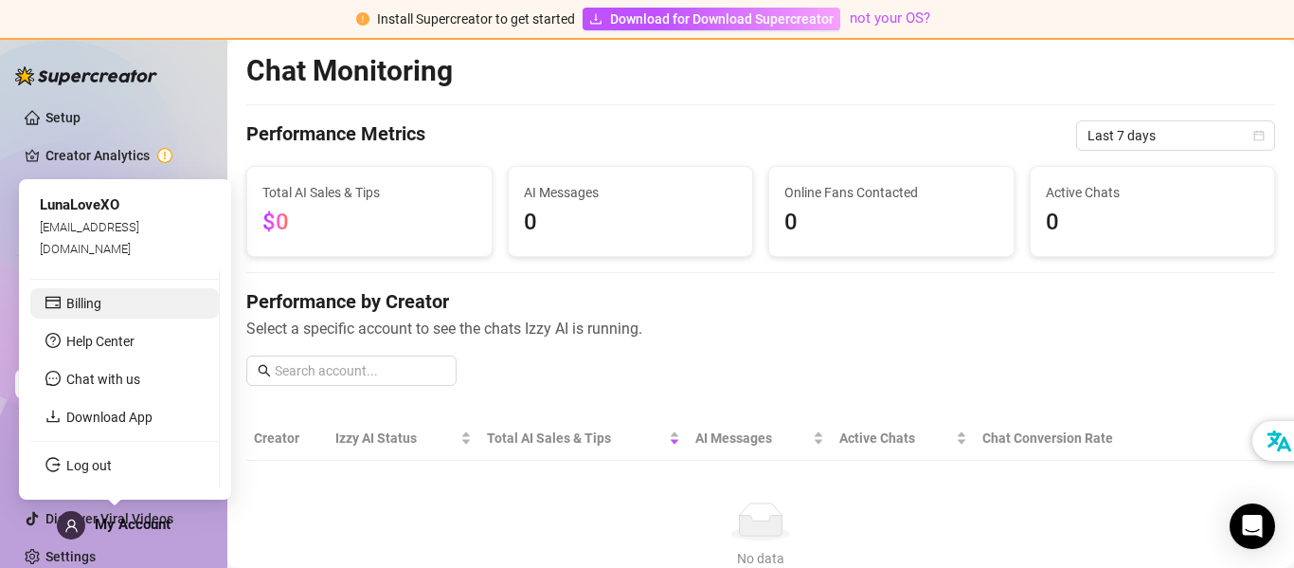
click at [76, 304] on link "Billing" at bounding box center [83, 303] width 35 height 15
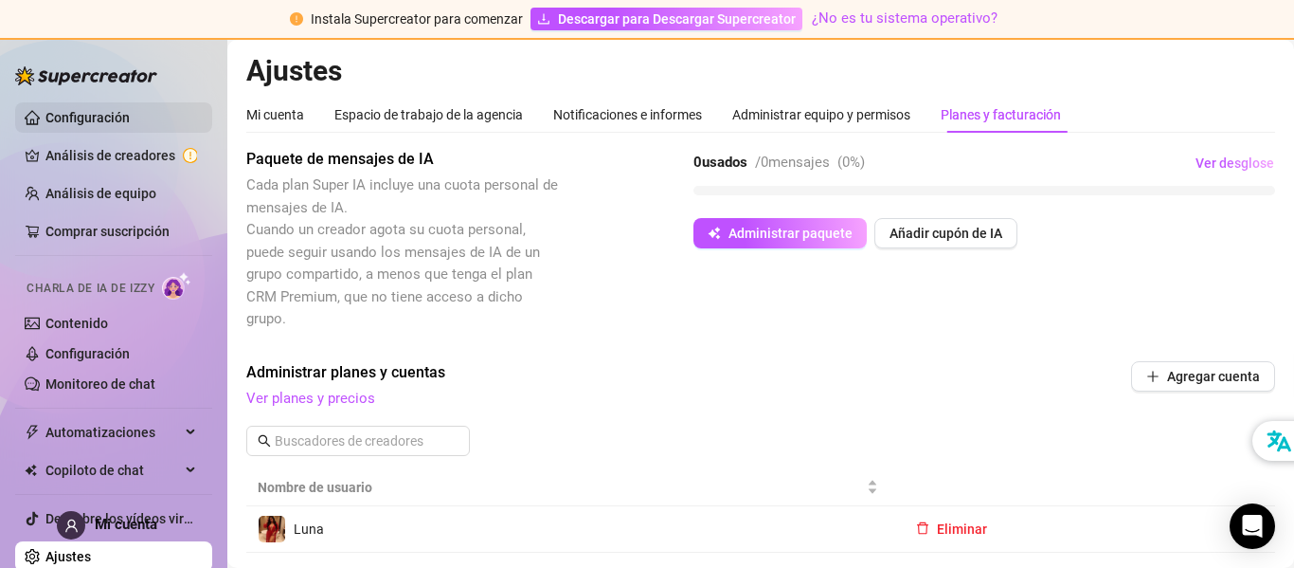
click at [79, 118] on link "Configuración" at bounding box center [87, 117] width 84 height 15
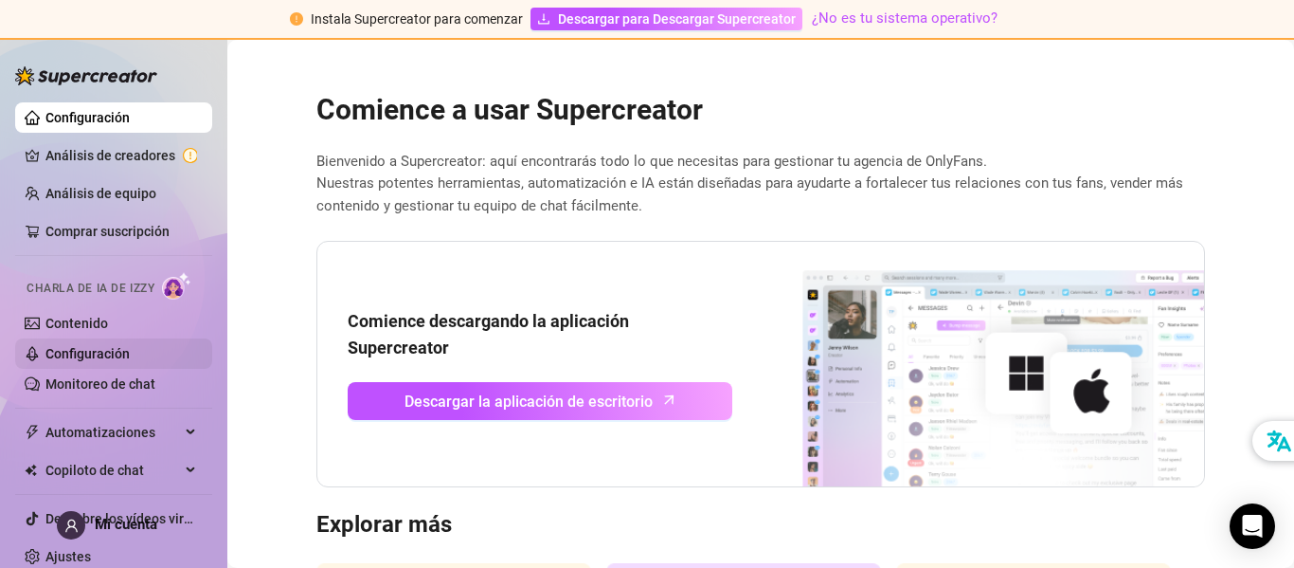
click at [104, 350] on link "Configuración" at bounding box center [87, 353] width 84 height 15
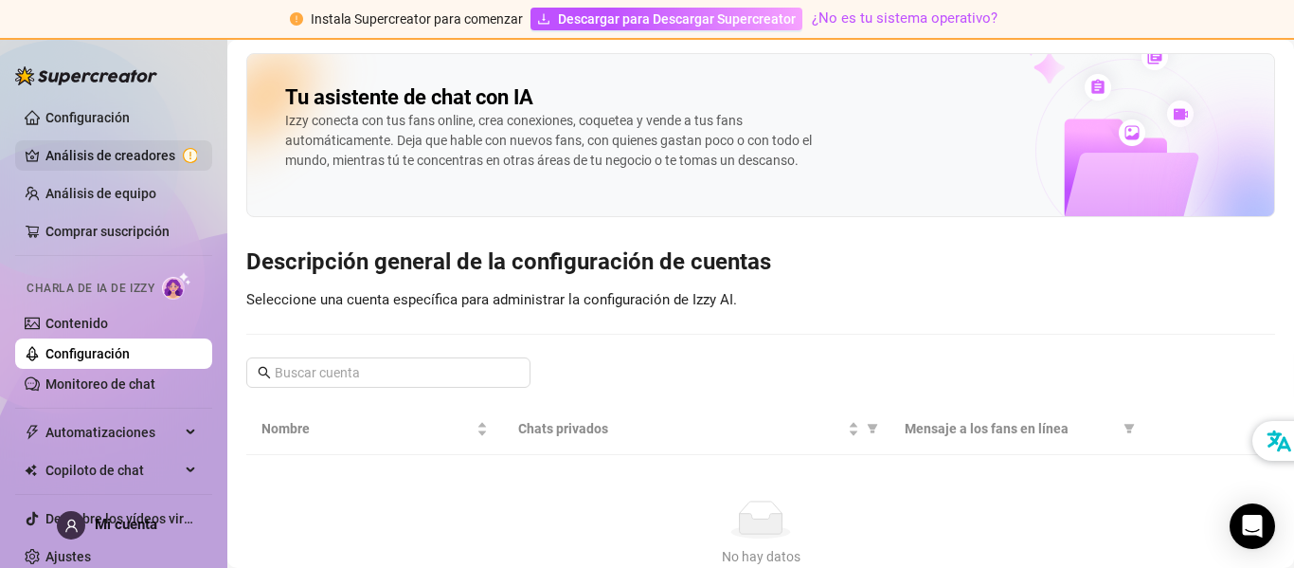
click at [108, 153] on link "Análisis de creadores" at bounding box center [121, 155] width 152 height 30
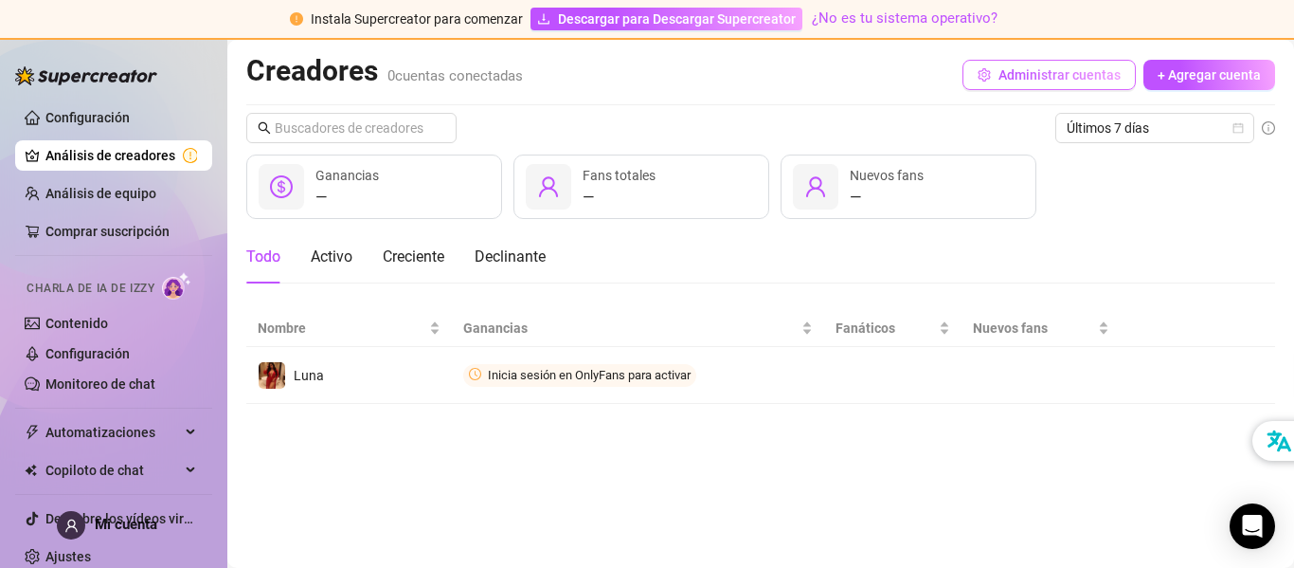
click at [986, 72] on icon "configuración" at bounding box center [984, 74] width 13 height 13
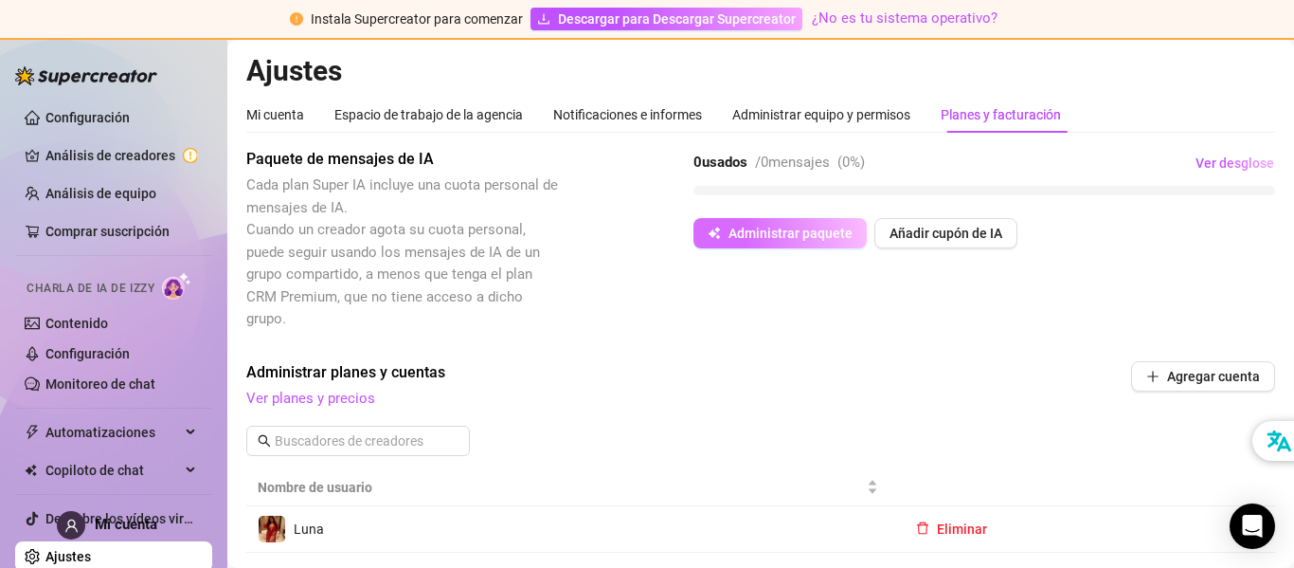
click at [776, 238] on font "Administrar paquete" at bounding box center [791, 233] width 124 height 15
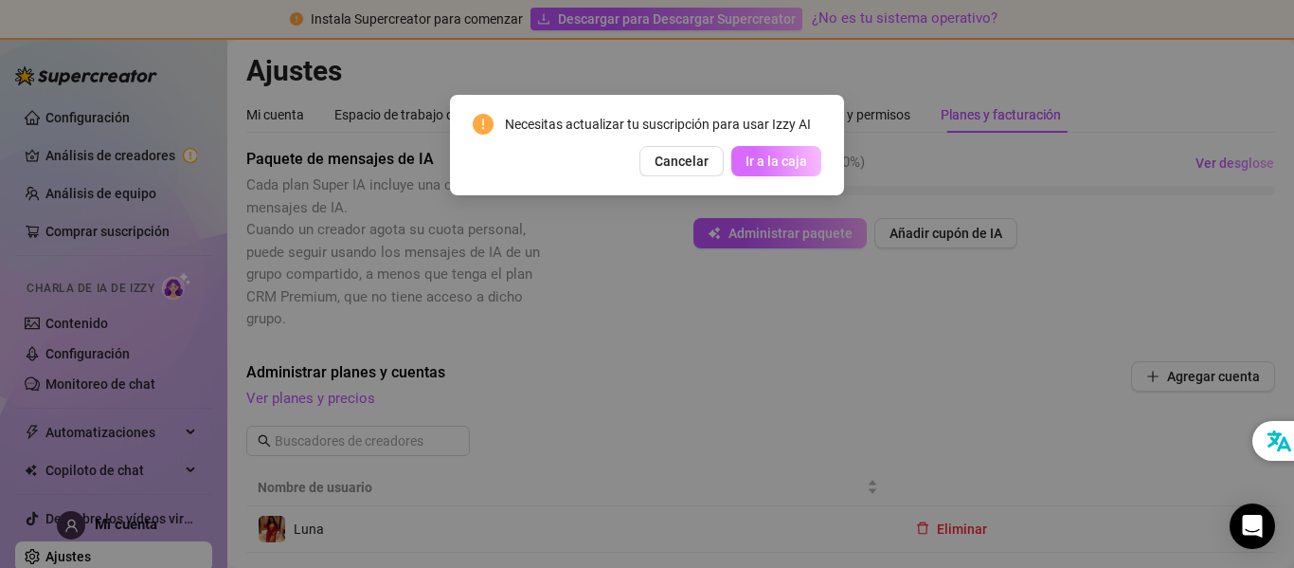
click at [780, 156] on font "Ir a la caja" at bounding box center [777, 161] width 62 height 15
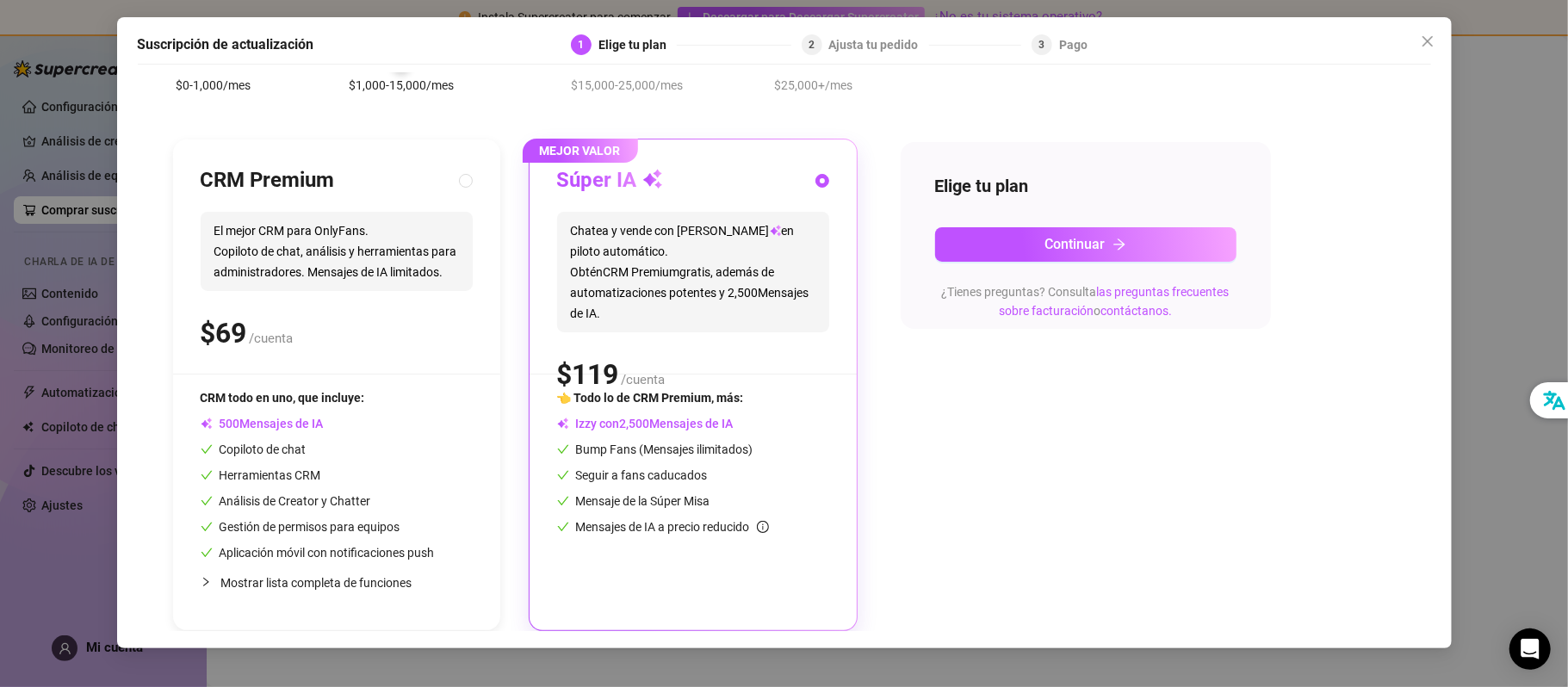
scroll to position [114, 0]
click at [1176, 45] on span "Cerca" at bounding box center [1427, 41] width 27 height 14
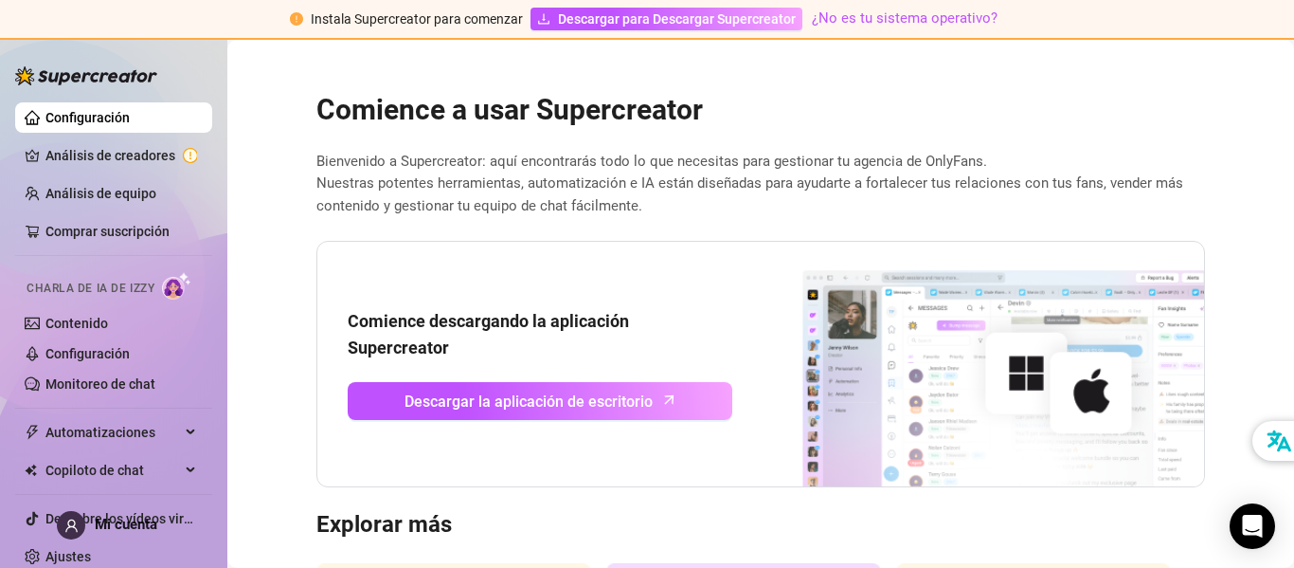
click at [69, 286] on font "Charla de IA de Izzy" at bounding box center [91, 287] width 128 height 13
click at [91, 154] on link "Análisis de creadores" at bounding box center [121, 155] width 152 height 30
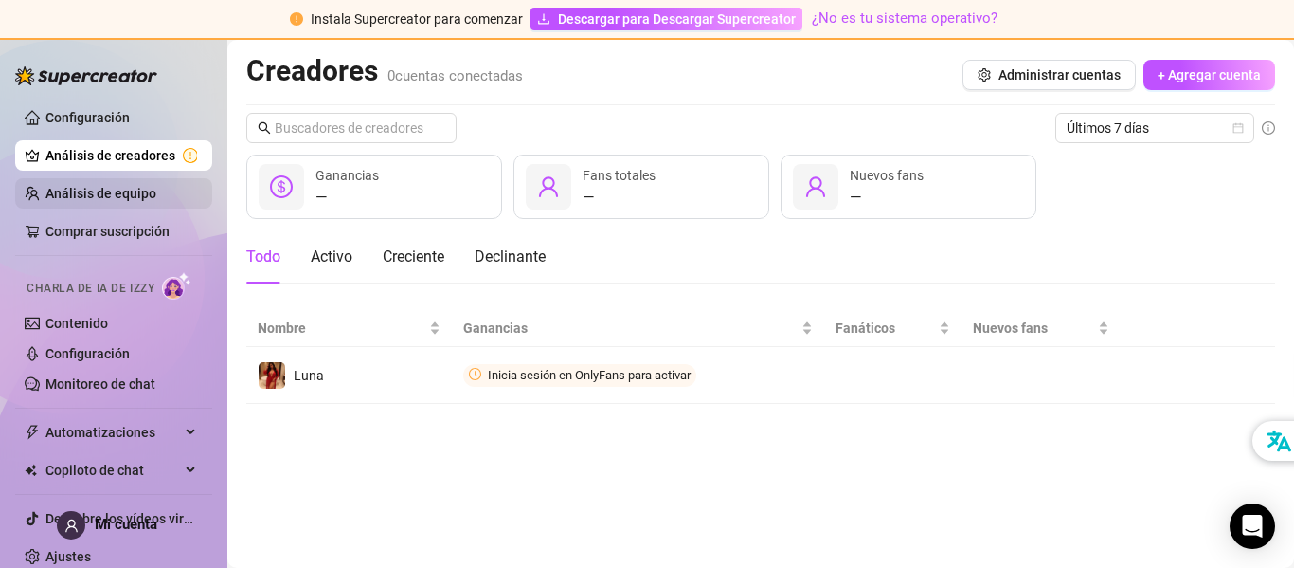
click at [100, 197] on link "Análisis de equipo" at bounding box center [100, 193] width 111 height 15
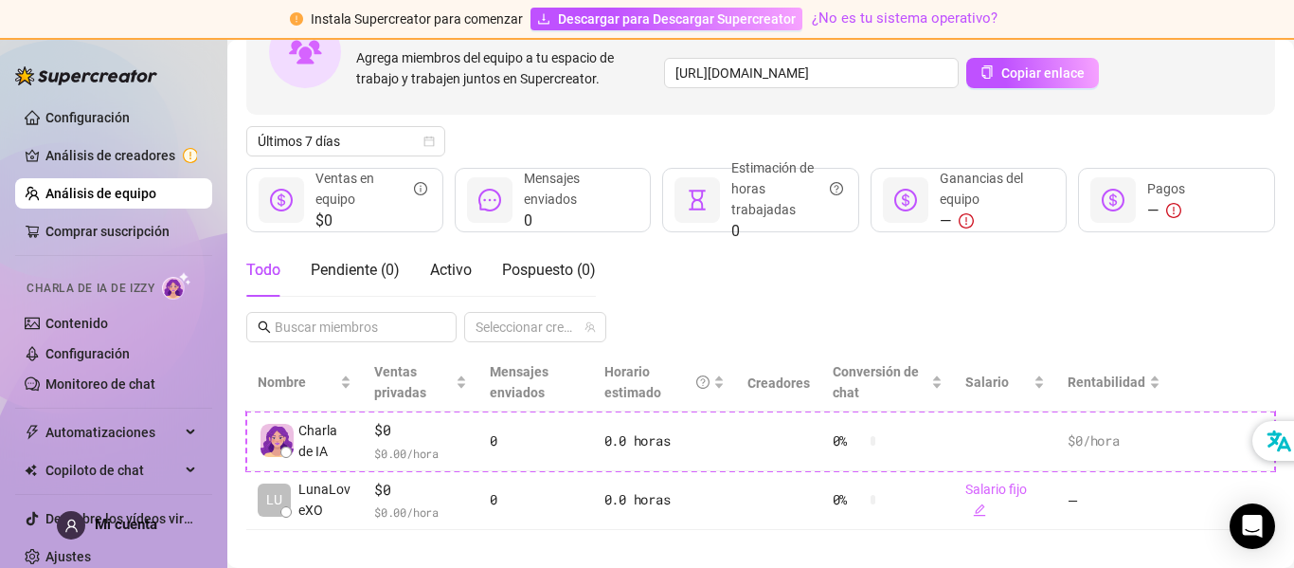
scroll to position [157, 0]
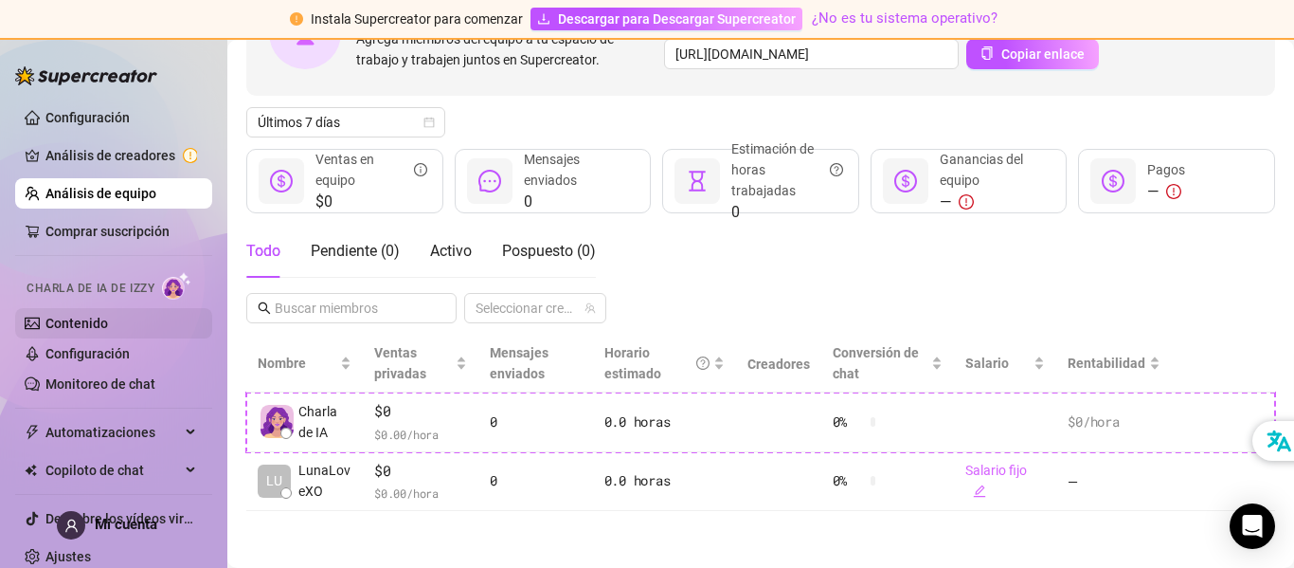
click at [76, 320] on link "Contenido" at bounding box center [76, 323] width 63 height 15
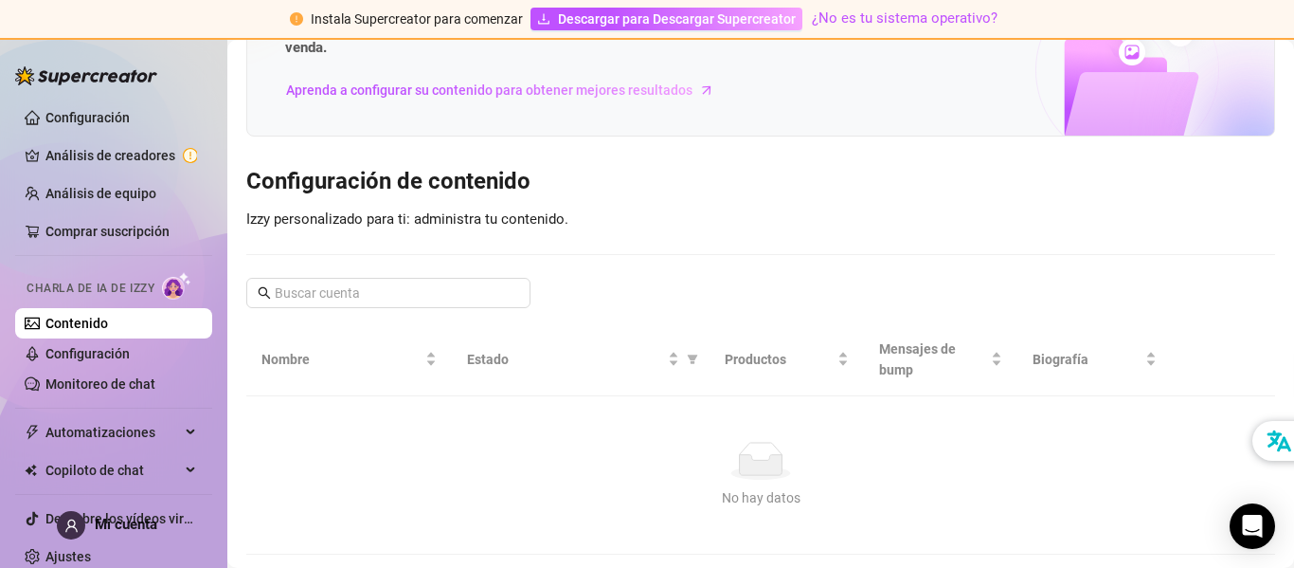
scroll to position [156, 0]
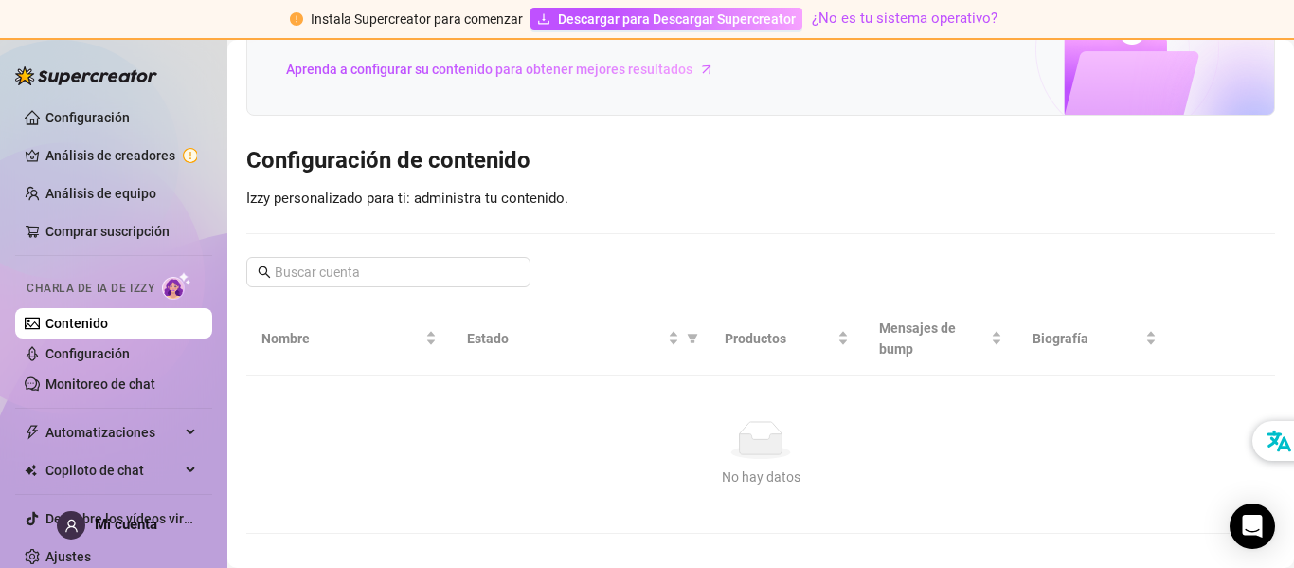
click at [726, 160] on div "Tu voz, tu contenido, tu Izzy Izzy es tu asistente de chat con inteligencia art…" at bounding box center [760, 215] width 1029 height 637
